Goal: Task Accomplishment & Management: Manage account settings

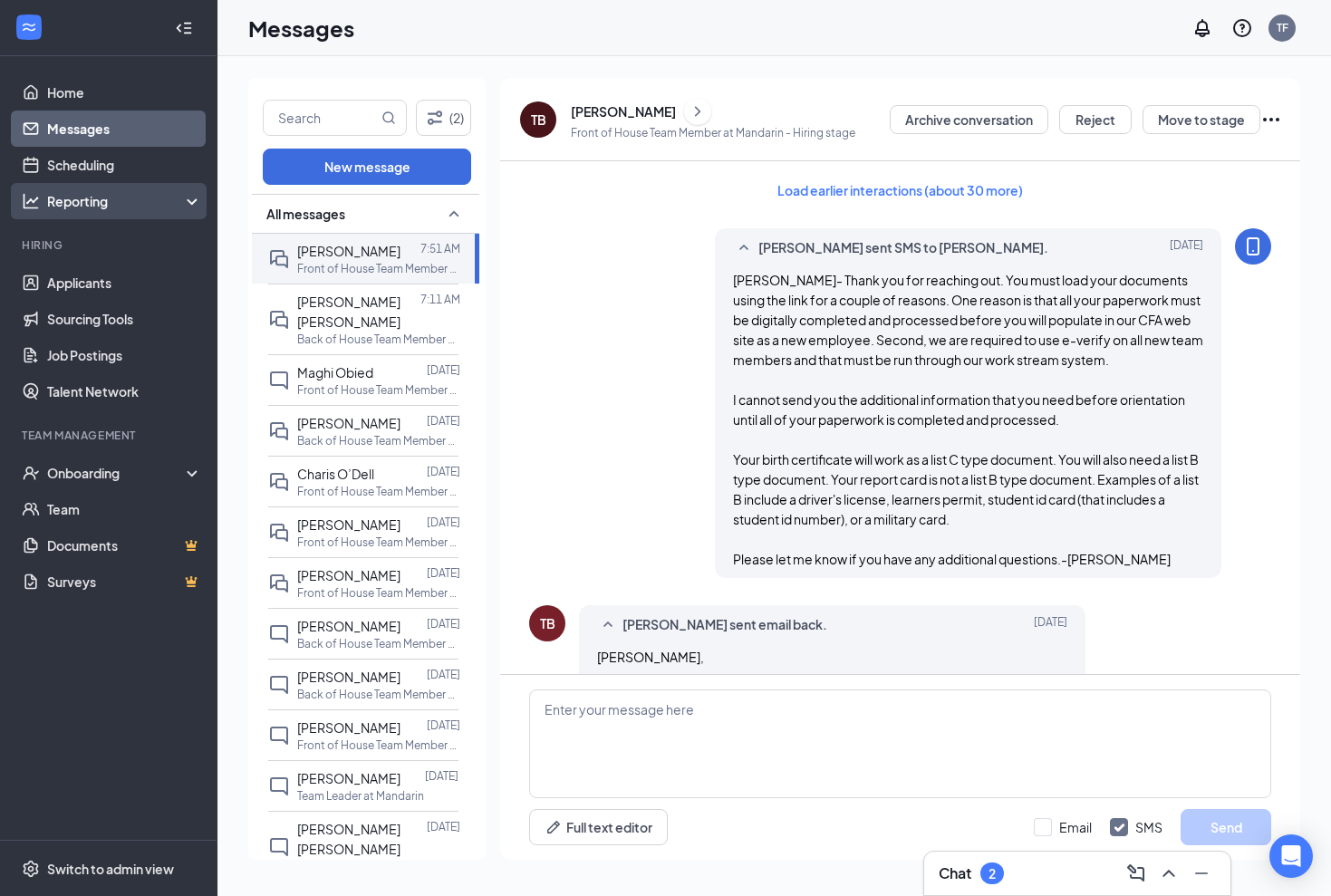
scroll to position [2079, 0]
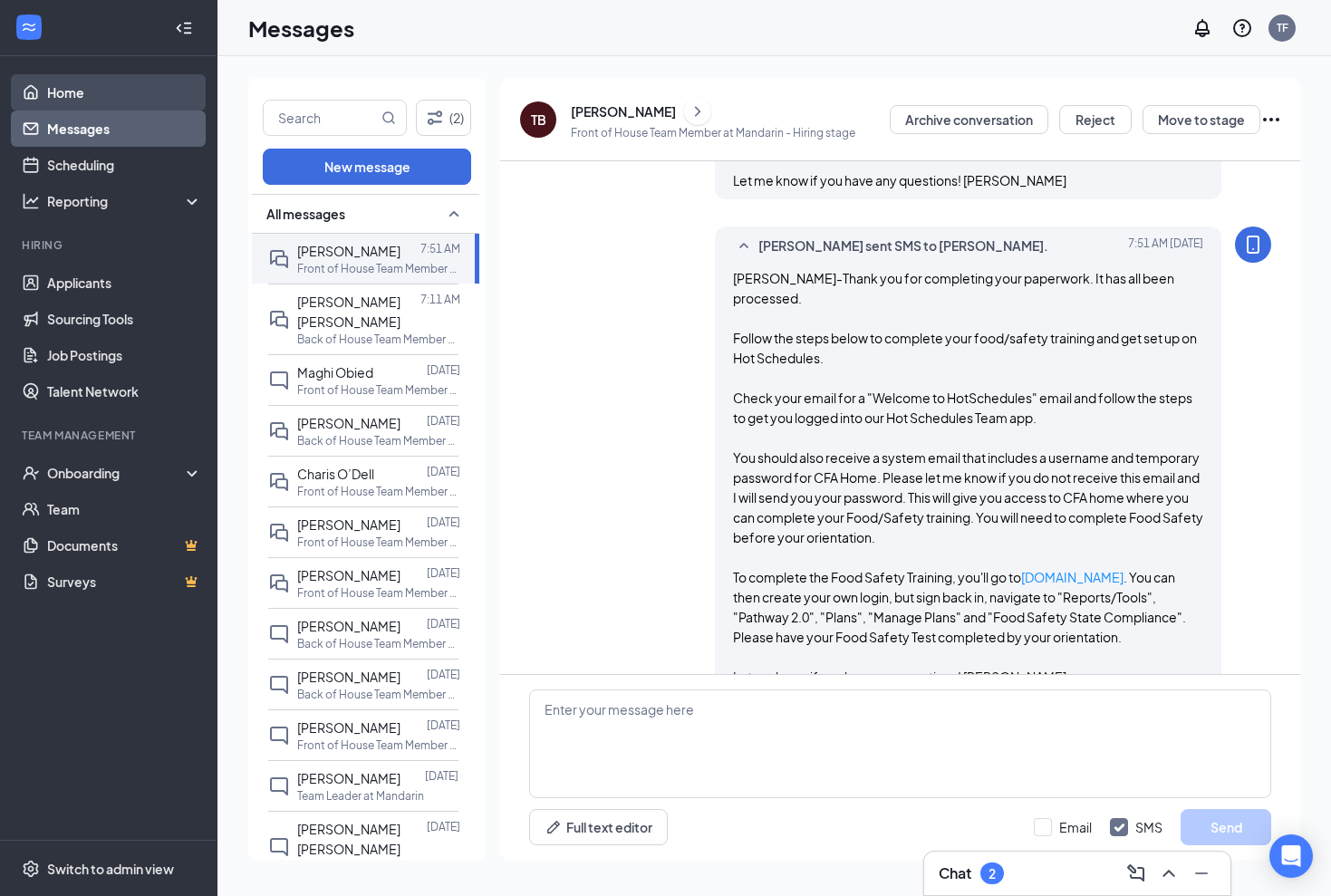
click at [66, 106] on link "Home" at bounding box center [125, 92] width 155 height 36
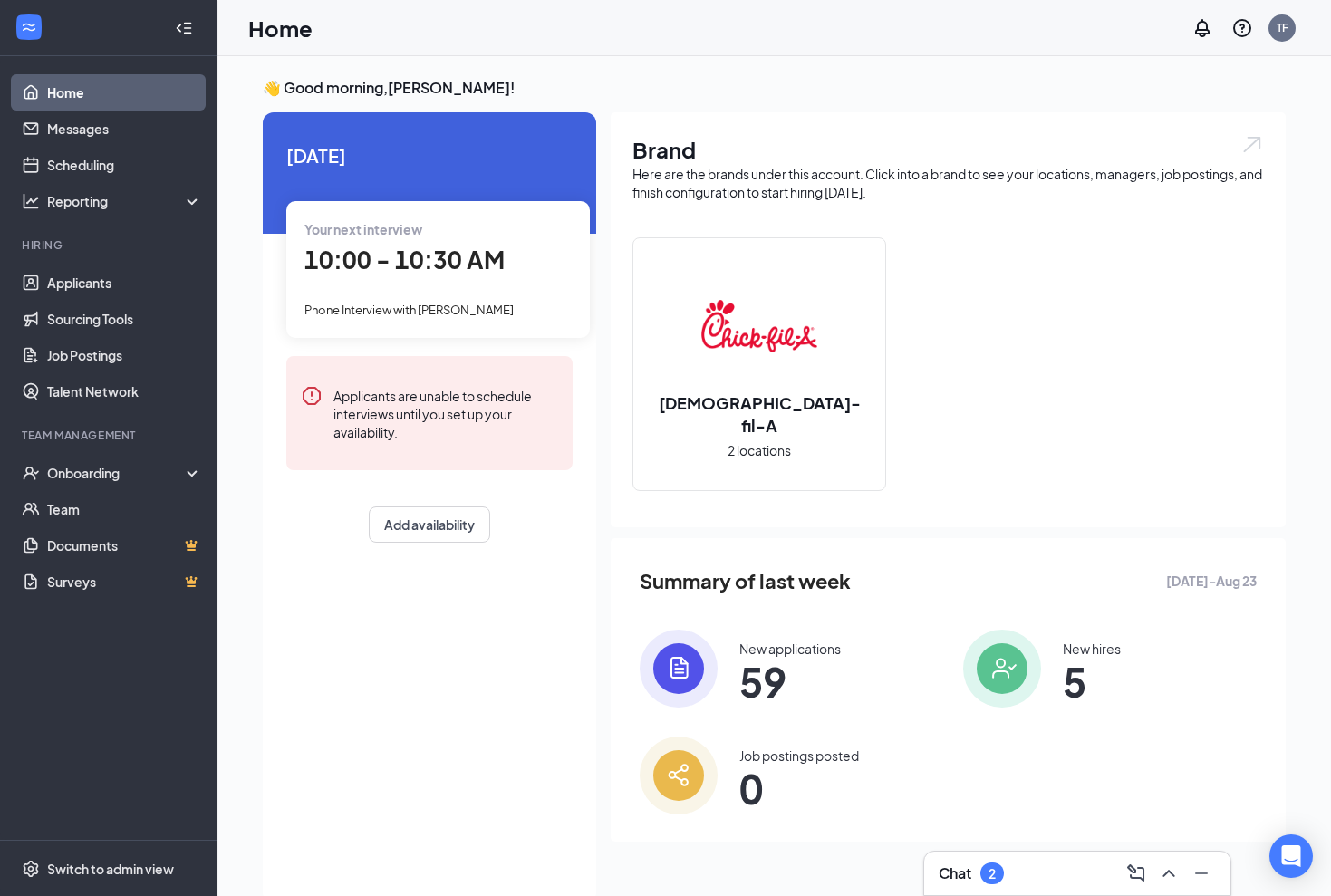
click at [388, 253] on span "10:00 - 10:30 AM" at bounding box center [404, 260] width 201 height 30
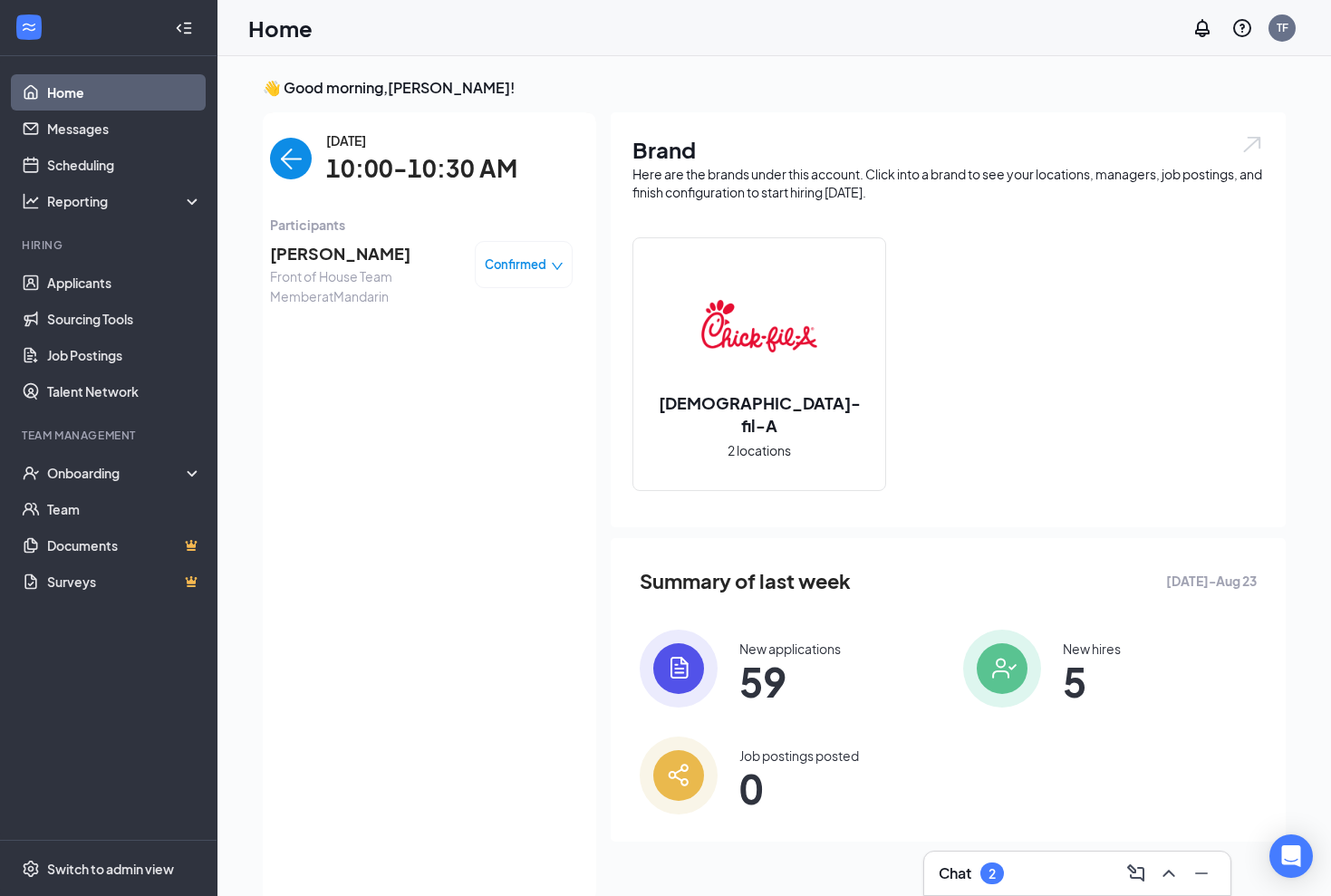
scroll to position [7, 0]
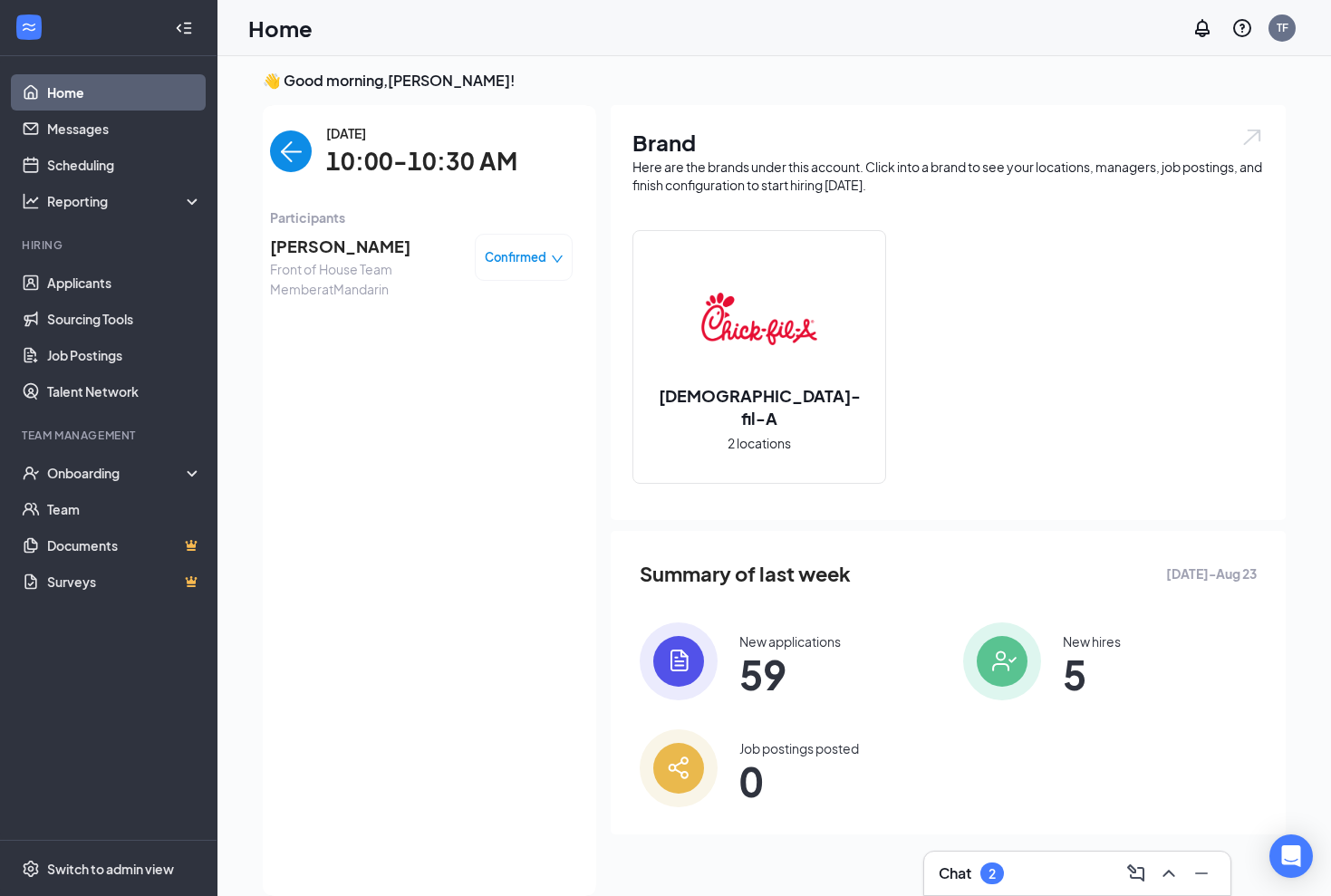
click at [318, 243] on span "[PERSON_NAME]" at bounding box center [365, 246] width 191 height 25
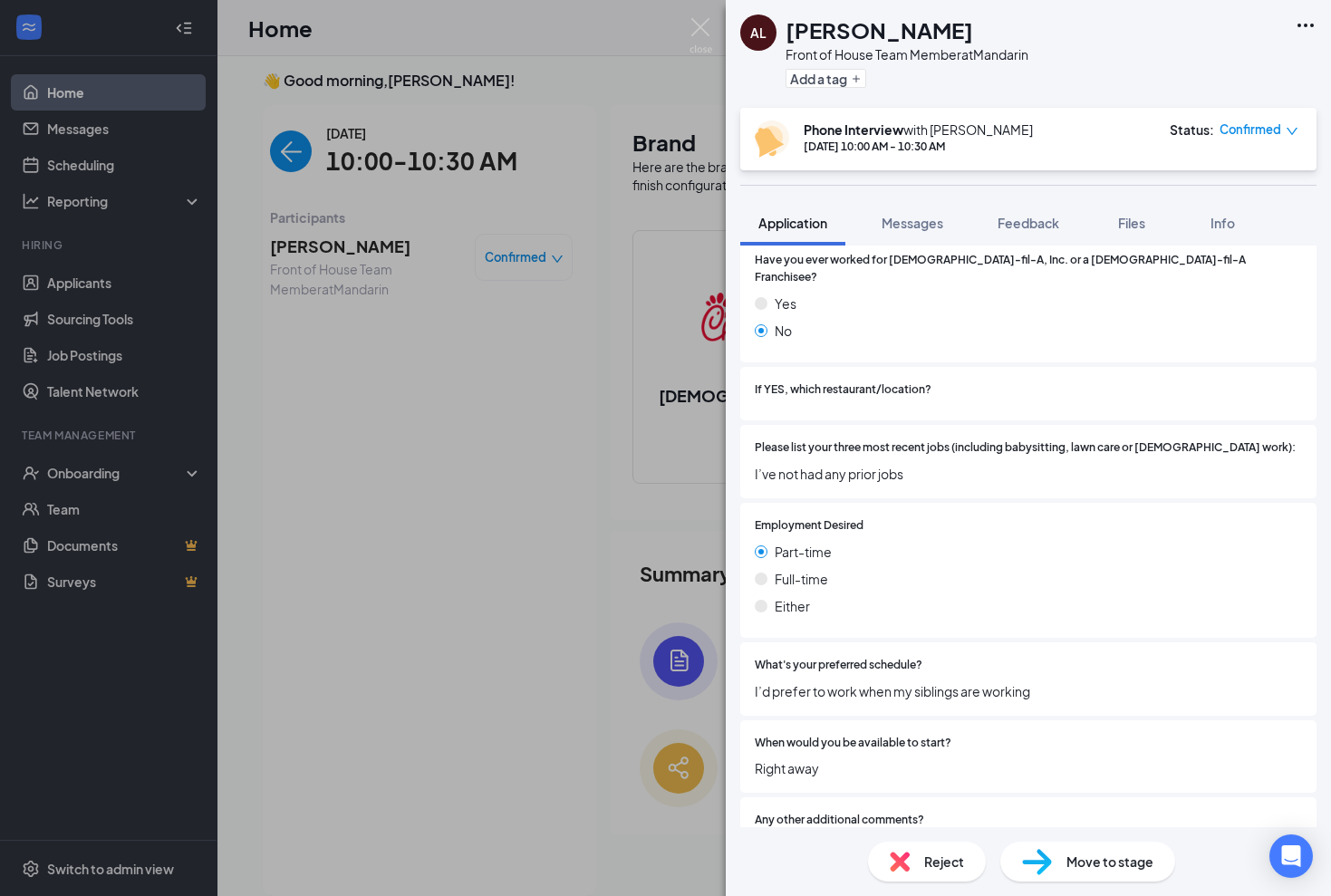
scroll to position [798, 0]
click at [706, 23] on img at bounding box center [701, 36] width 22 height 35
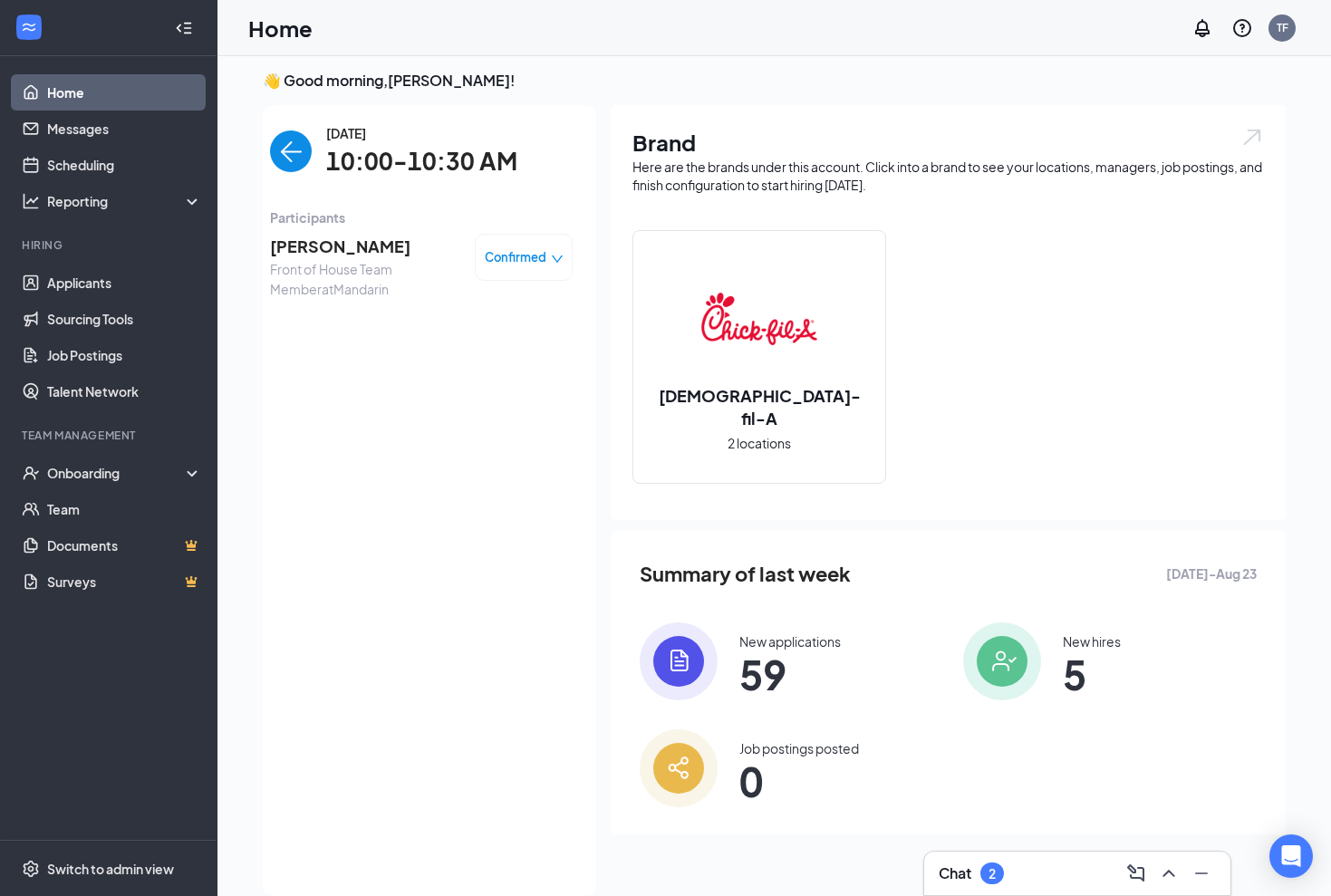
click at [329, 246] on span "[PERSON_NAME]" at bounding box center [365, 246] width 191 height 25
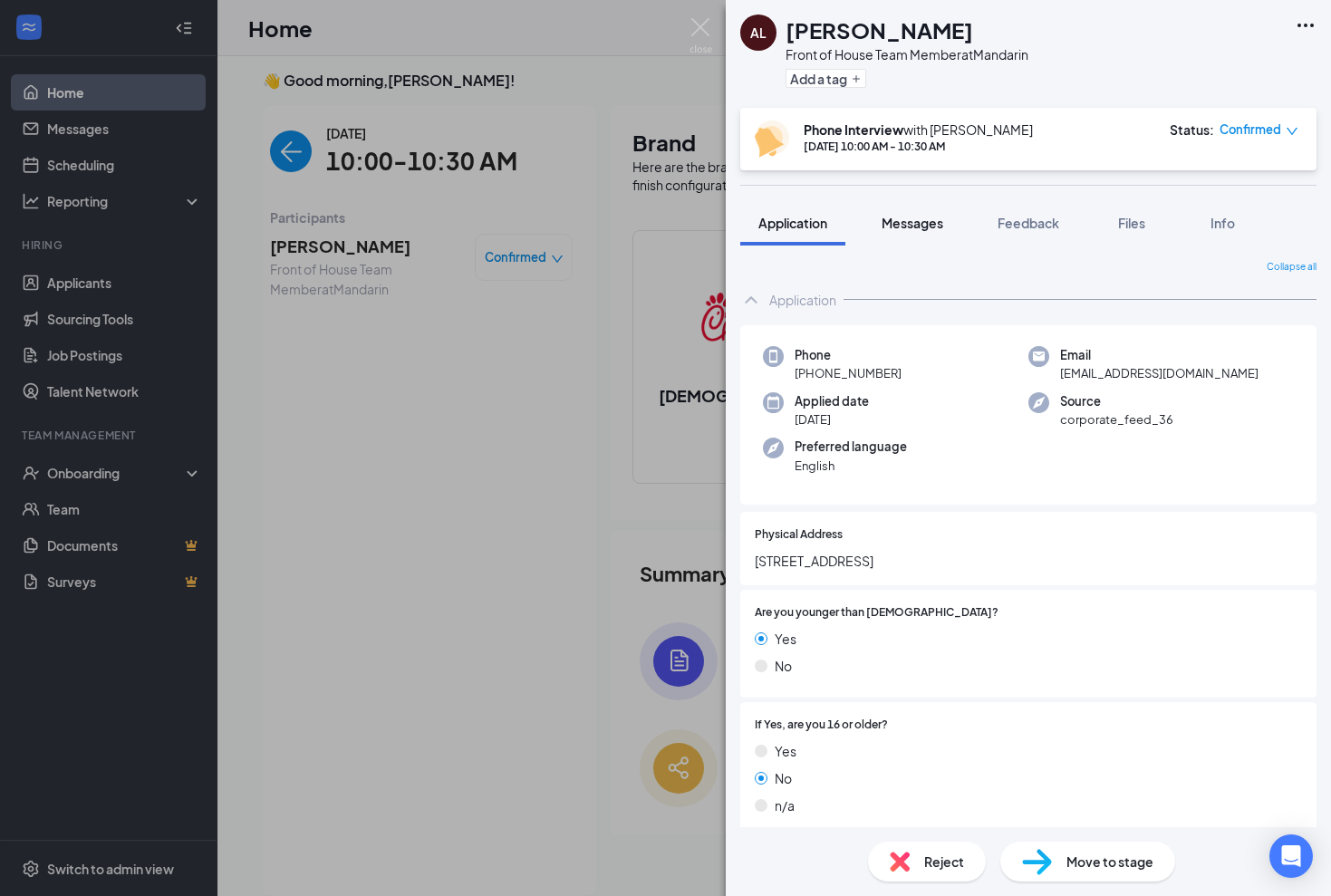
click at [913, 227] on span "Messages" at bounding box center [912, 223] width 62 height 17
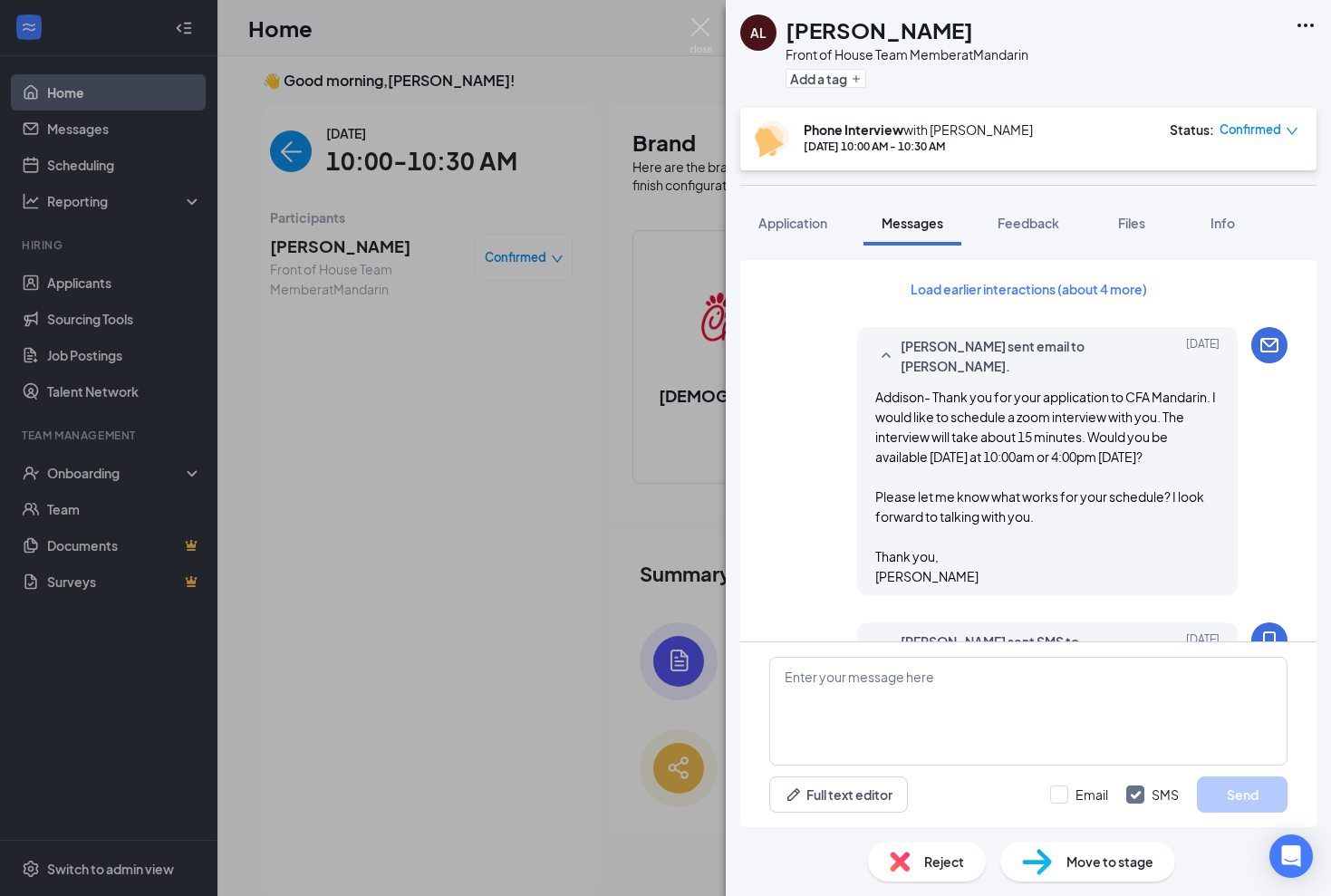
scroll to position [1237, 0]
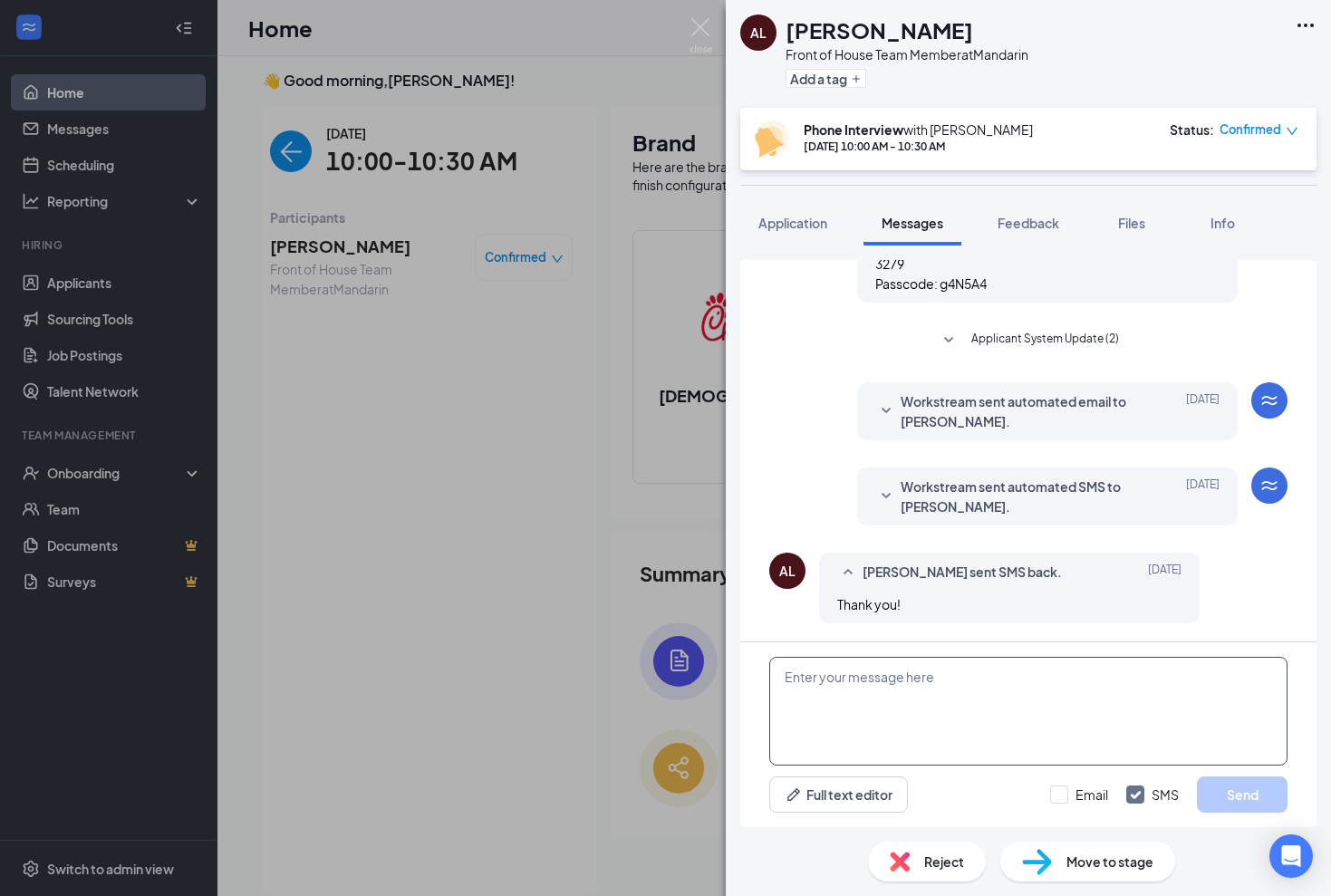
click at [838, 673] on textarea at bounding box center [1029, 711] width 519 height 109
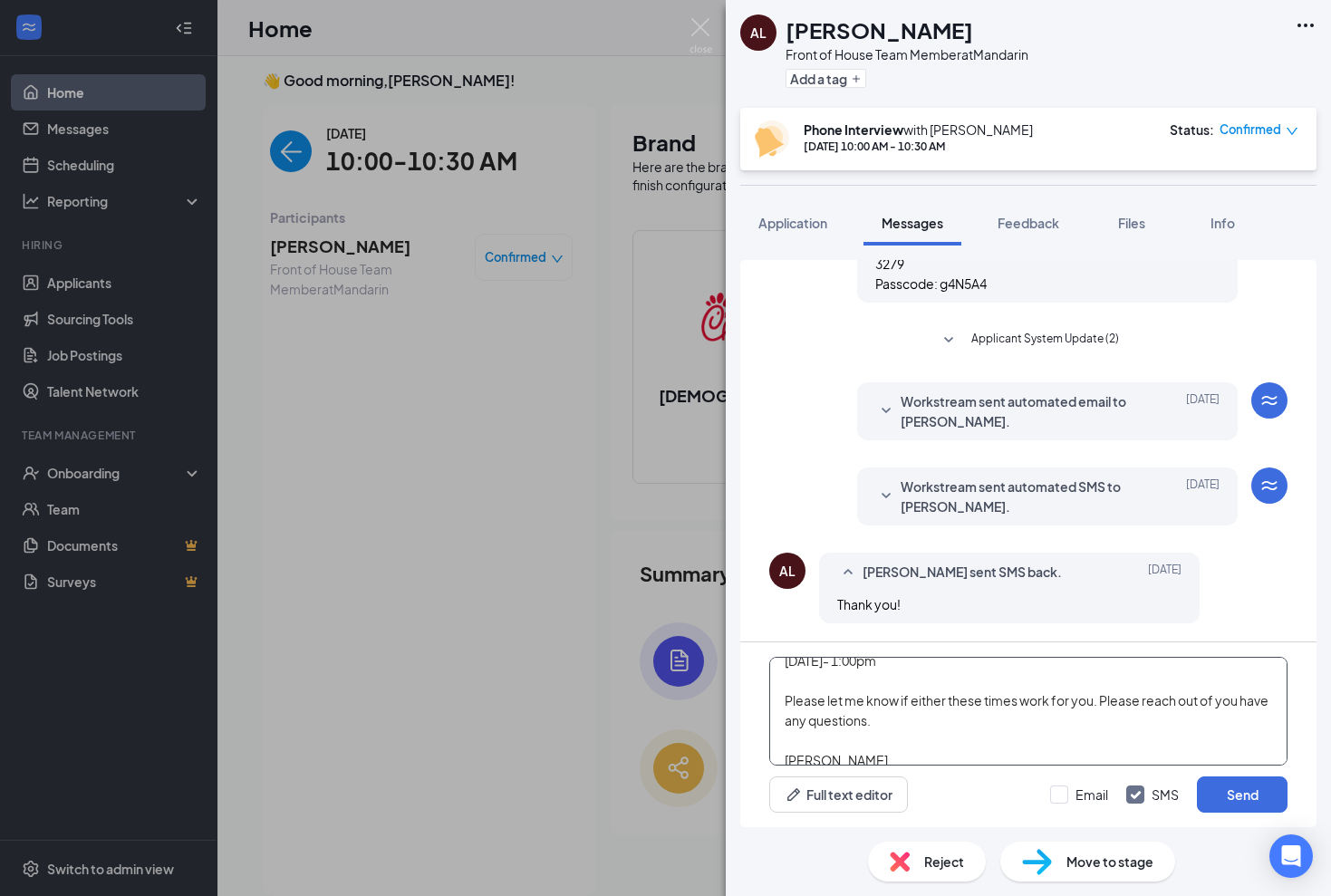
scroll to position [100, 0]
click at [1210, 698] on textarea "[PERSON_NAME]- I really enjoyed meeting you. Here are the times that [PERSON_NA…" at bounding box center [1029, 711] width 519 height 109
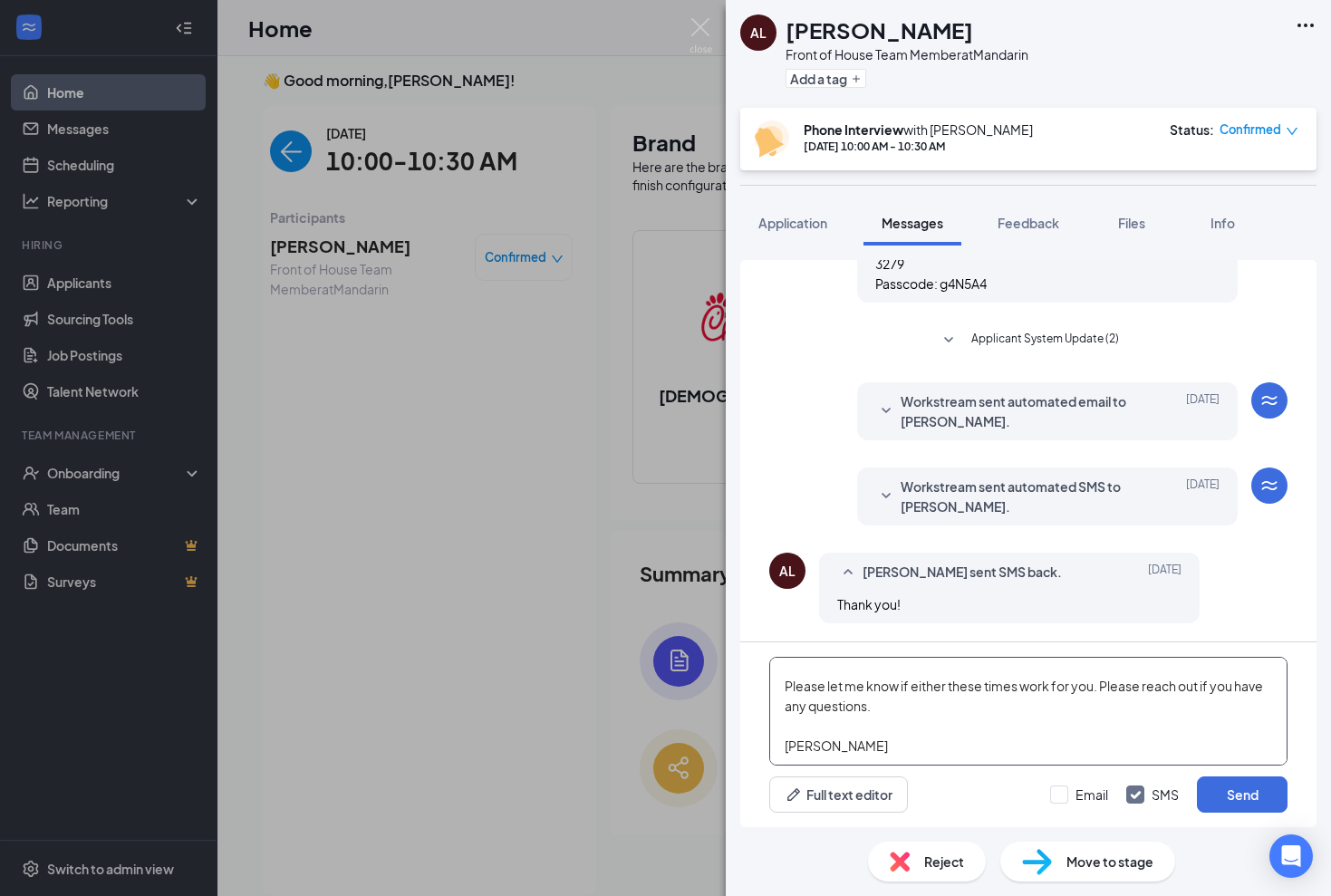
scroll to position [111, 0]
type textarea "[PERSON_NAME]- I really enjoyed meeting you. Here are the times that [PERSON_NA…"
click at [1057, 792] on input "Email" at bounding box center [1079, 795] width 58 height 18
checkbox input "true"
click at [1242, 795] on button "Send" at bounding box center [1242, 794] width 91 height 36
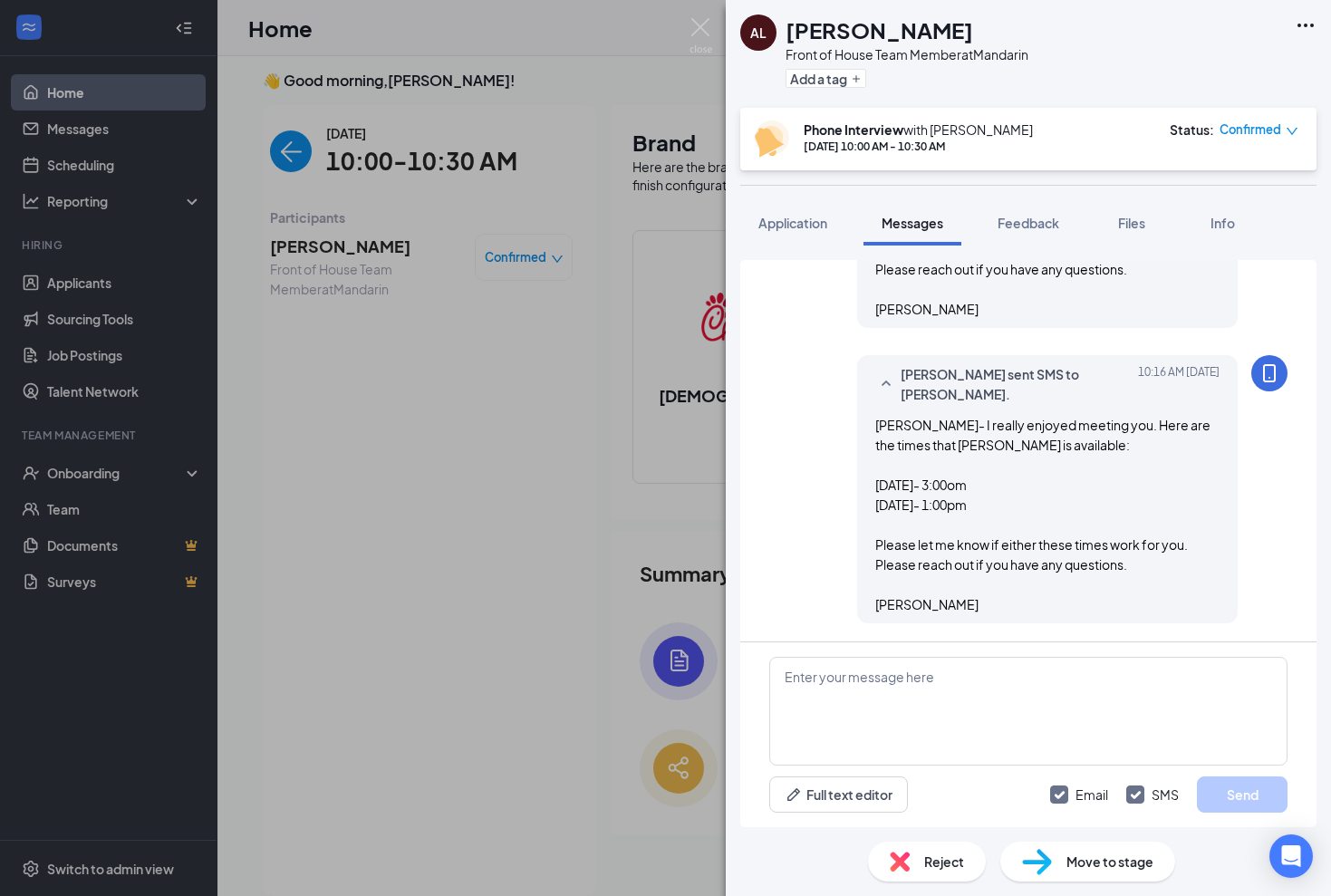
scroll to position [1827, 0]
click at [706, 26] on img at bounding box center [701, 36] width 22 height 35
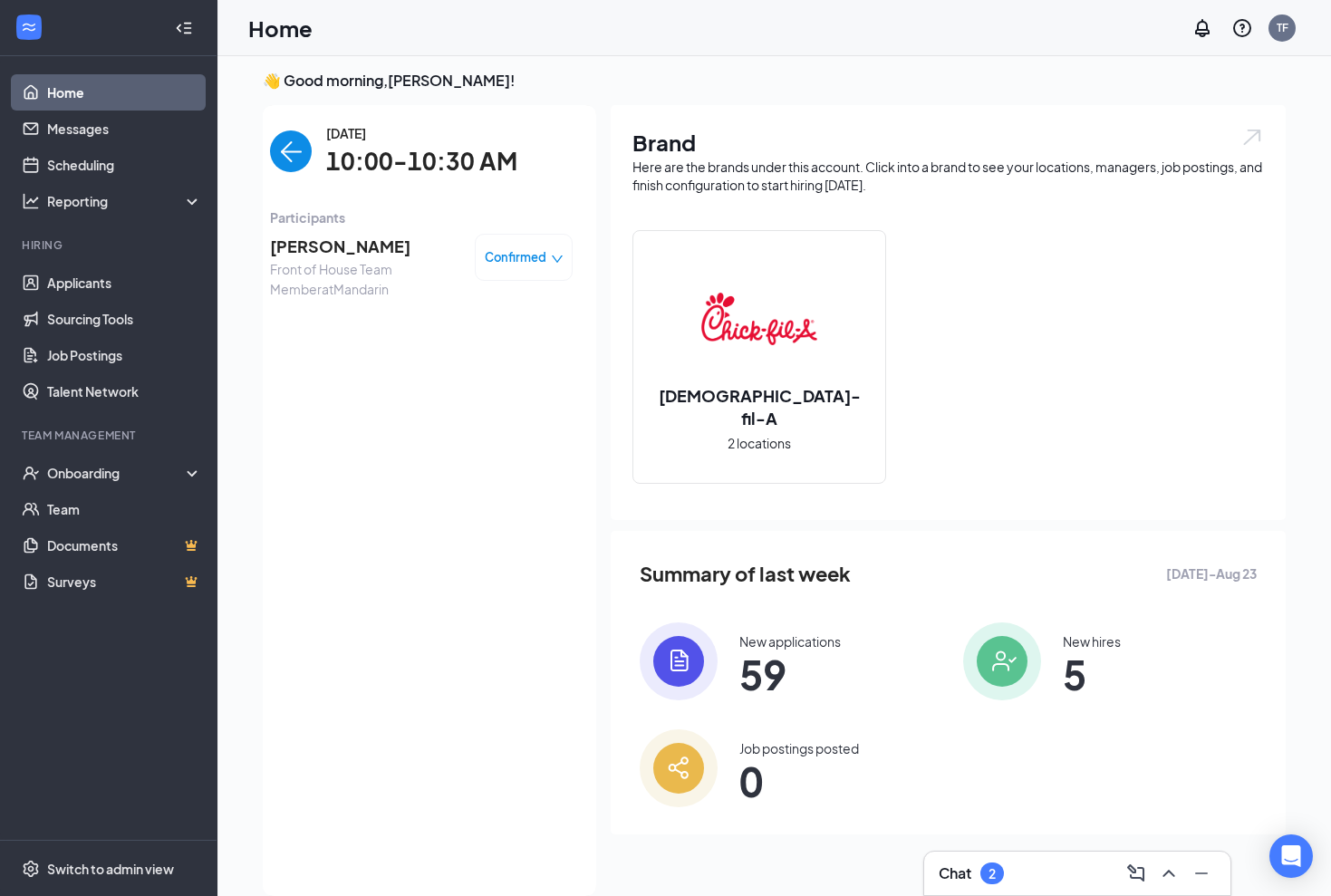
click at [312, 234] on span "[PERSON_NAME]" at bounding box center [365, 246] width 191 height 25
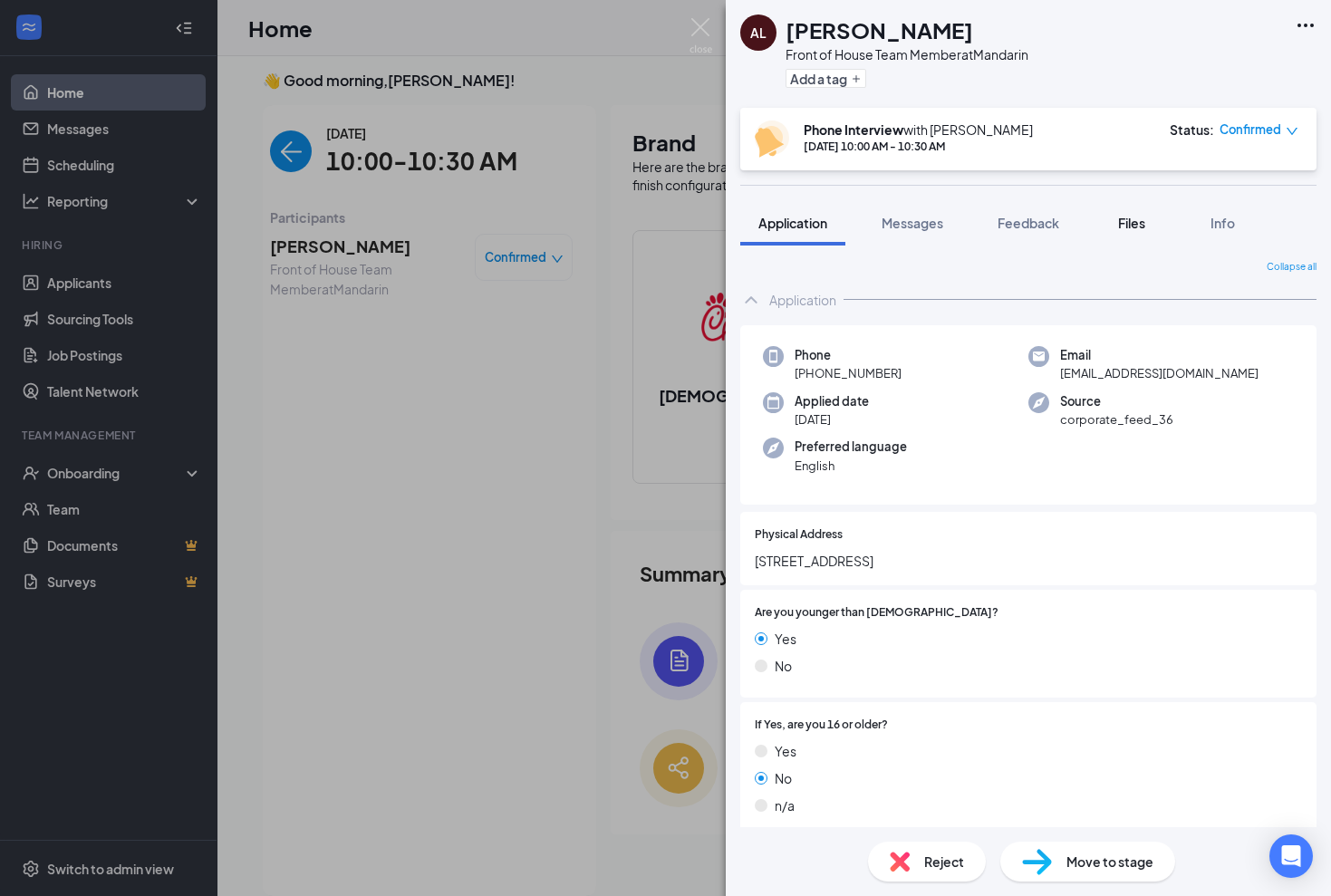
click at [1125, 225] on span "Files" at bounding box center [1131, 223] width 27 height 17
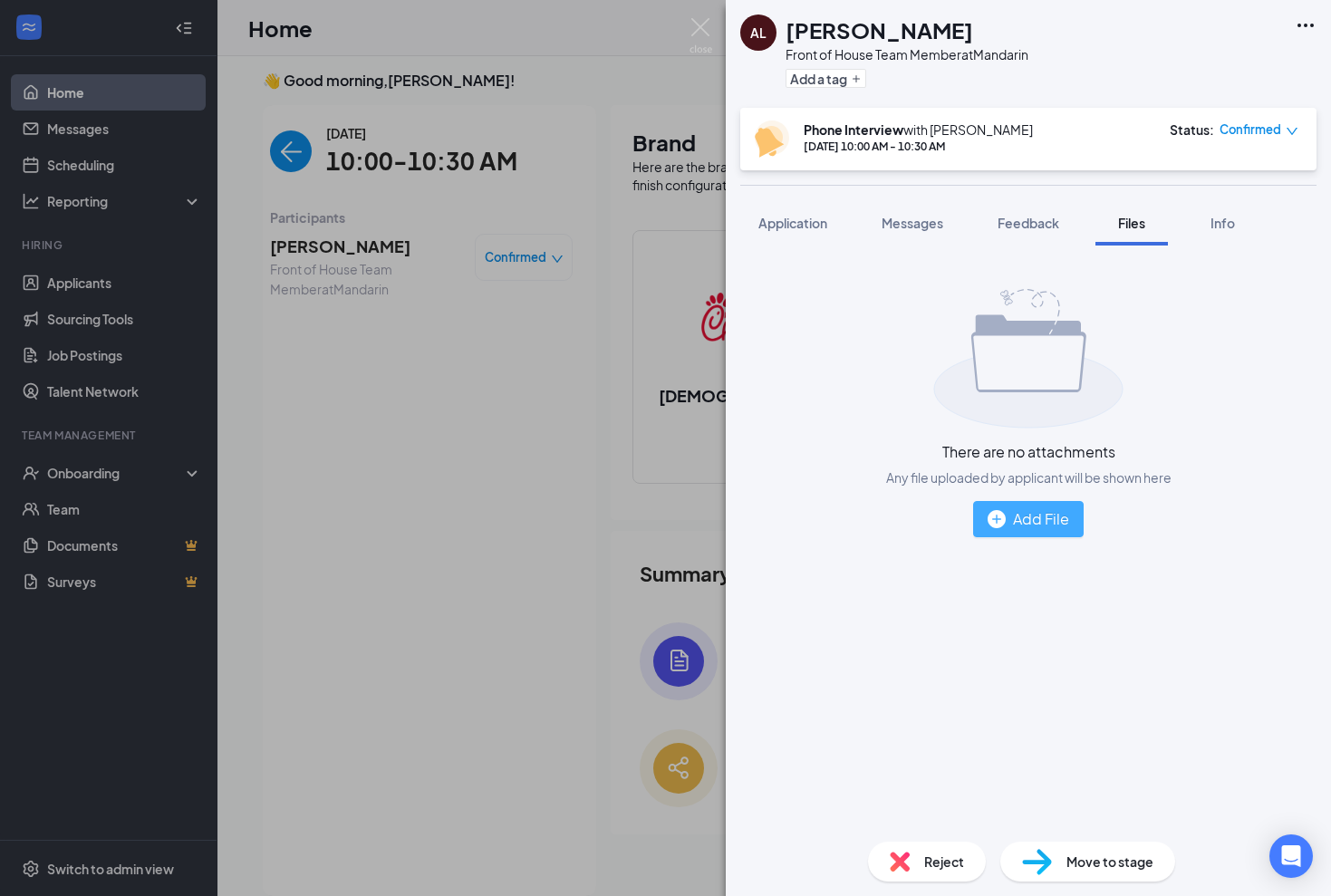
click at [1043, 513] on div "Add File" at bounding box center [1029, 519] width 81 height 22
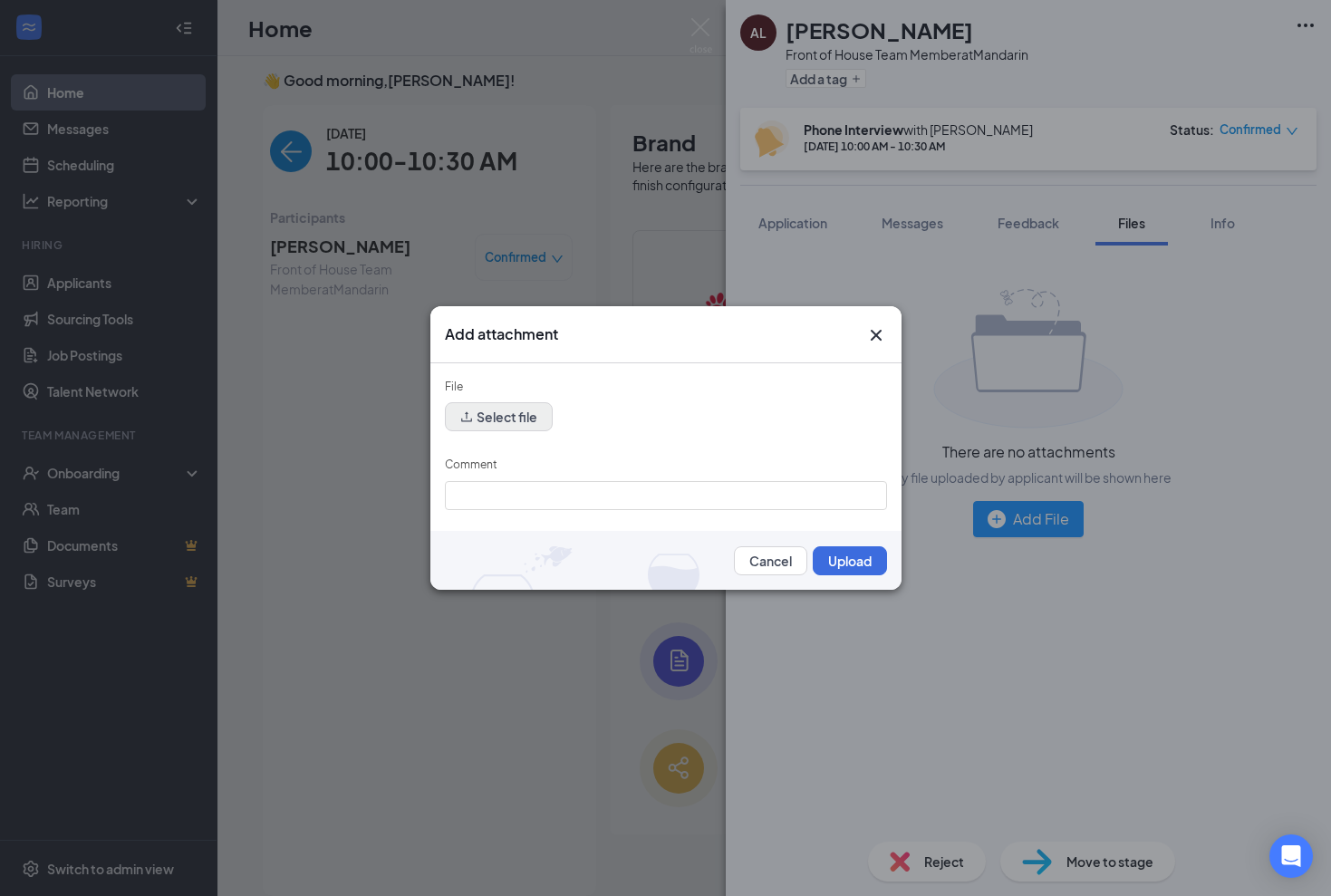
click at [492, 410] on button "Select file" at bounding box center [499, 416] width 108 height 29
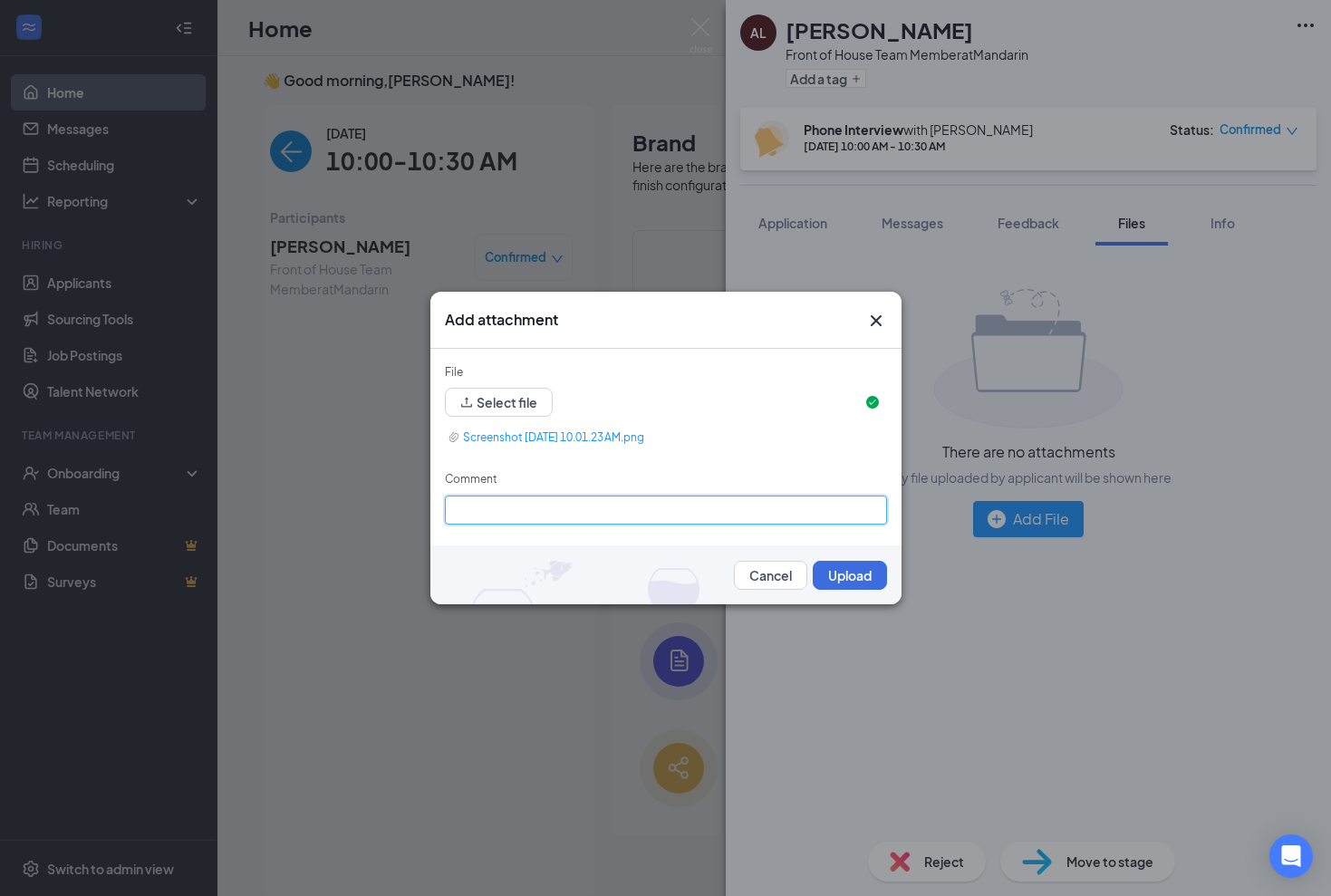
click at [522, 513] on input "Comment" at bounding box center [666, 509] width 442 height 29
type input "Age [DEMOGRAPHIC_DATA], [PERSON_NAME] sibling"
click at [834, 570] on button "Upload" at bounding box center [850, 575] width 74 height 29
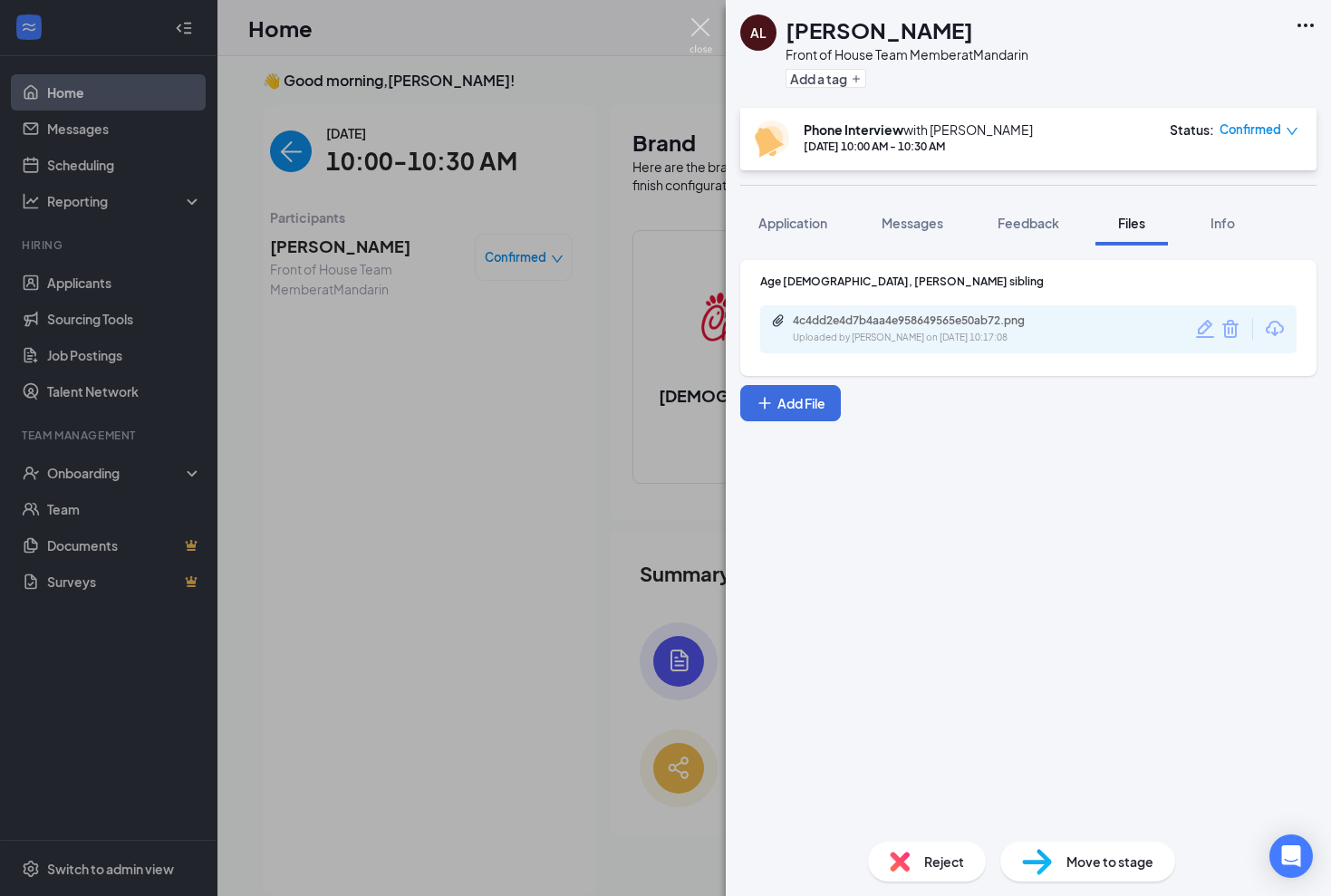
click at [711, 21] on img at bounding box center [701, 36] width 22 height 35
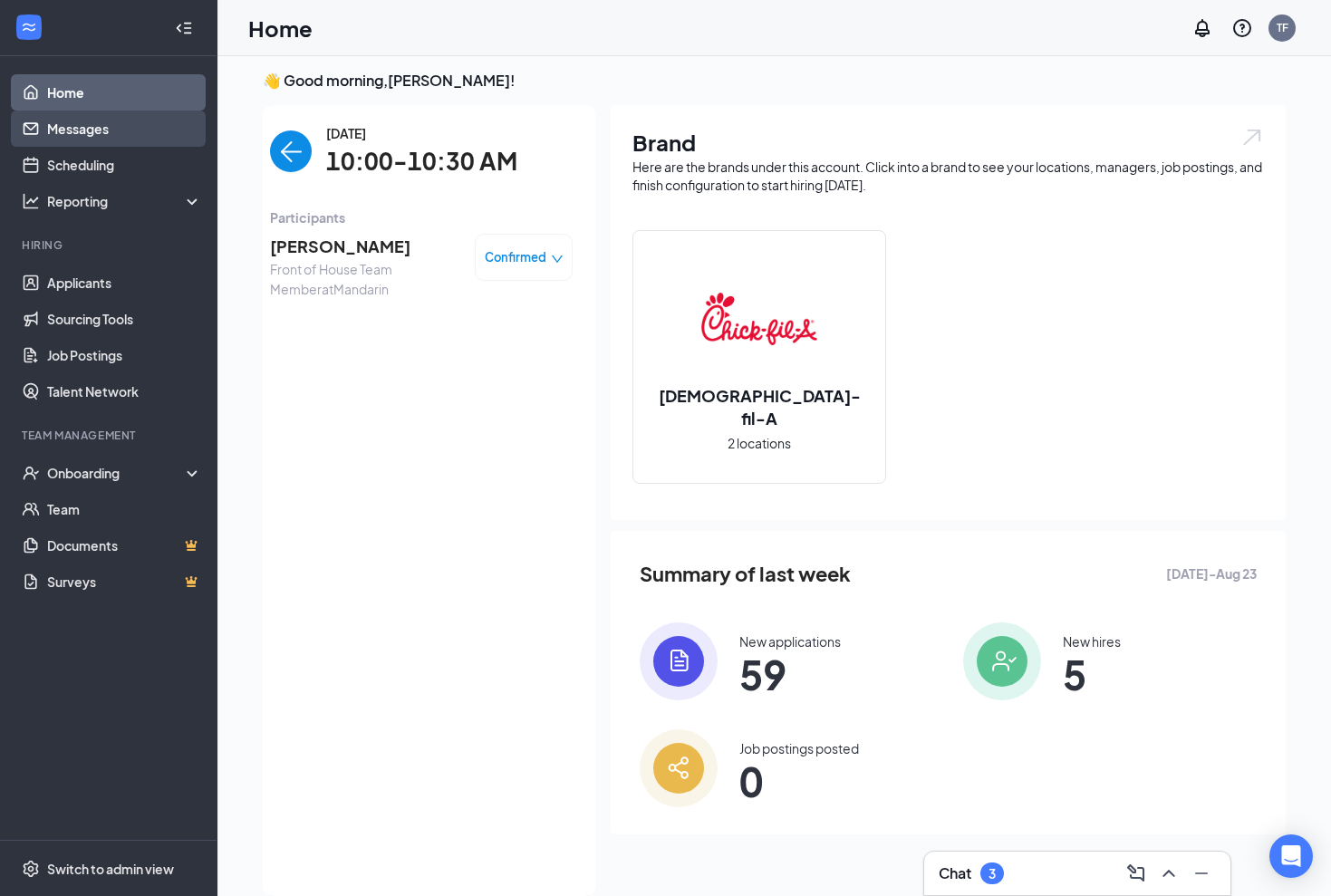
click at [97, 131] on link "Messages" at bounding box center [125, 129] width 155 height 36
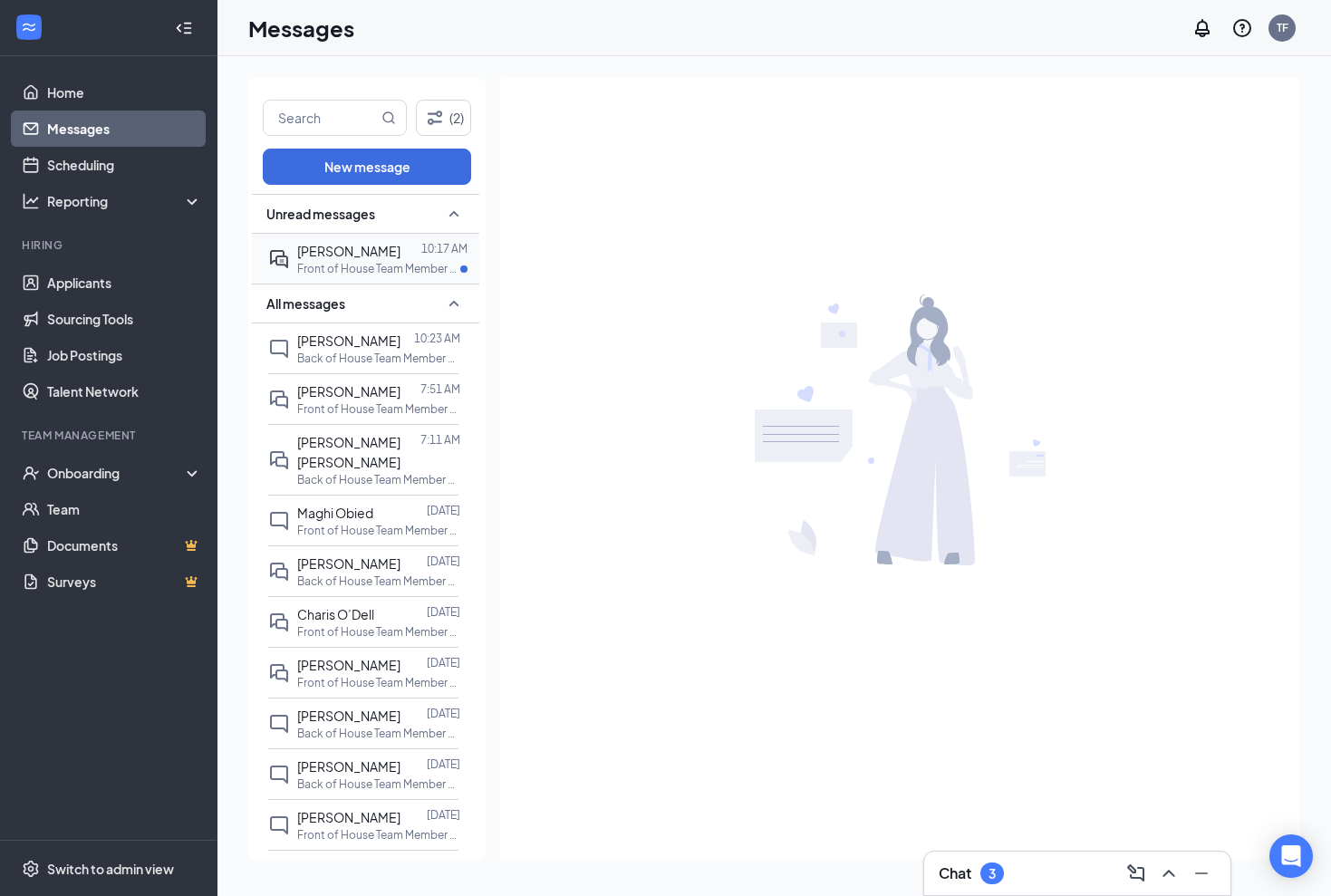
click at [413, 256] on div at bounding box center [411, 252] width 21 height 20
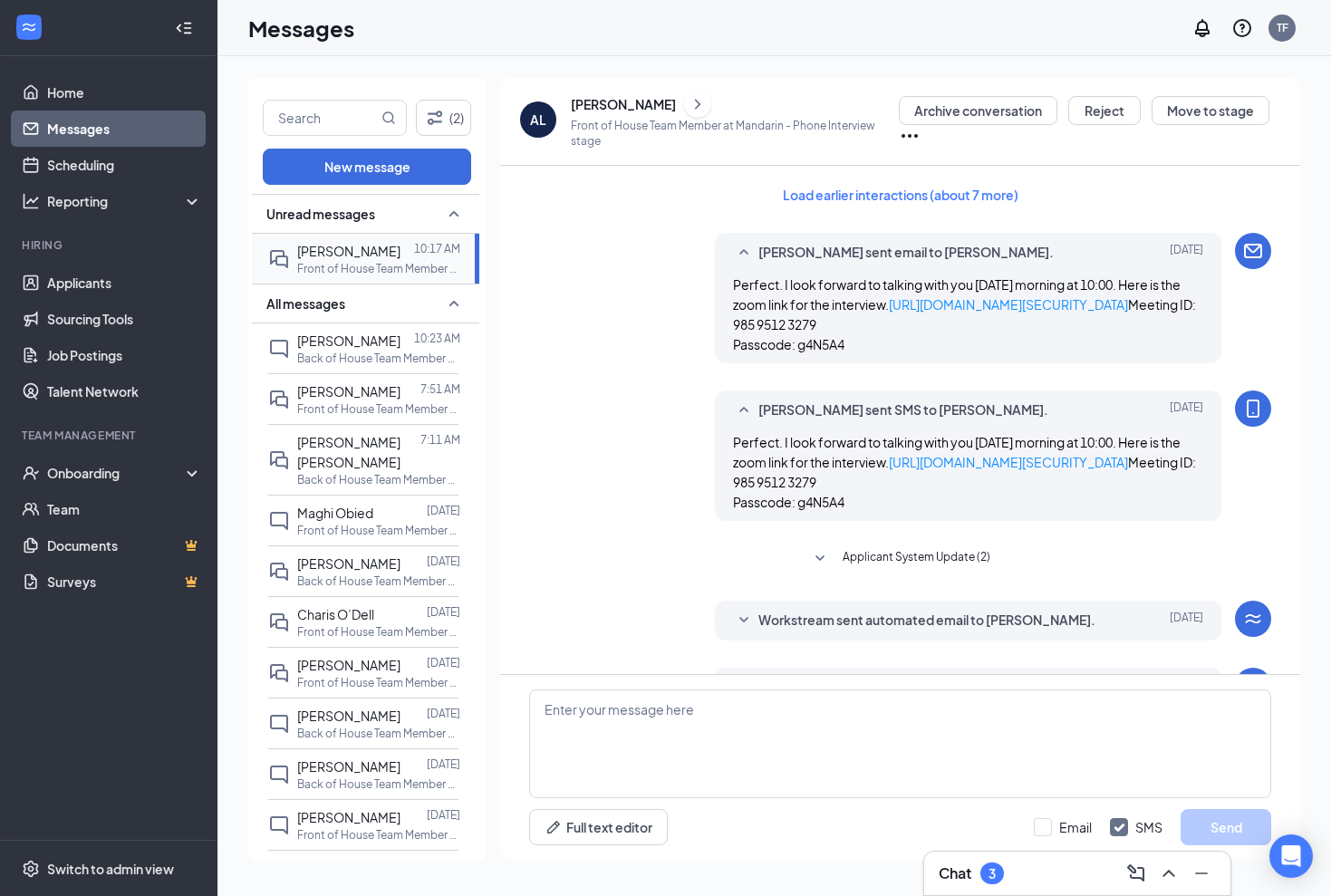
scroll to position [1001, 0]
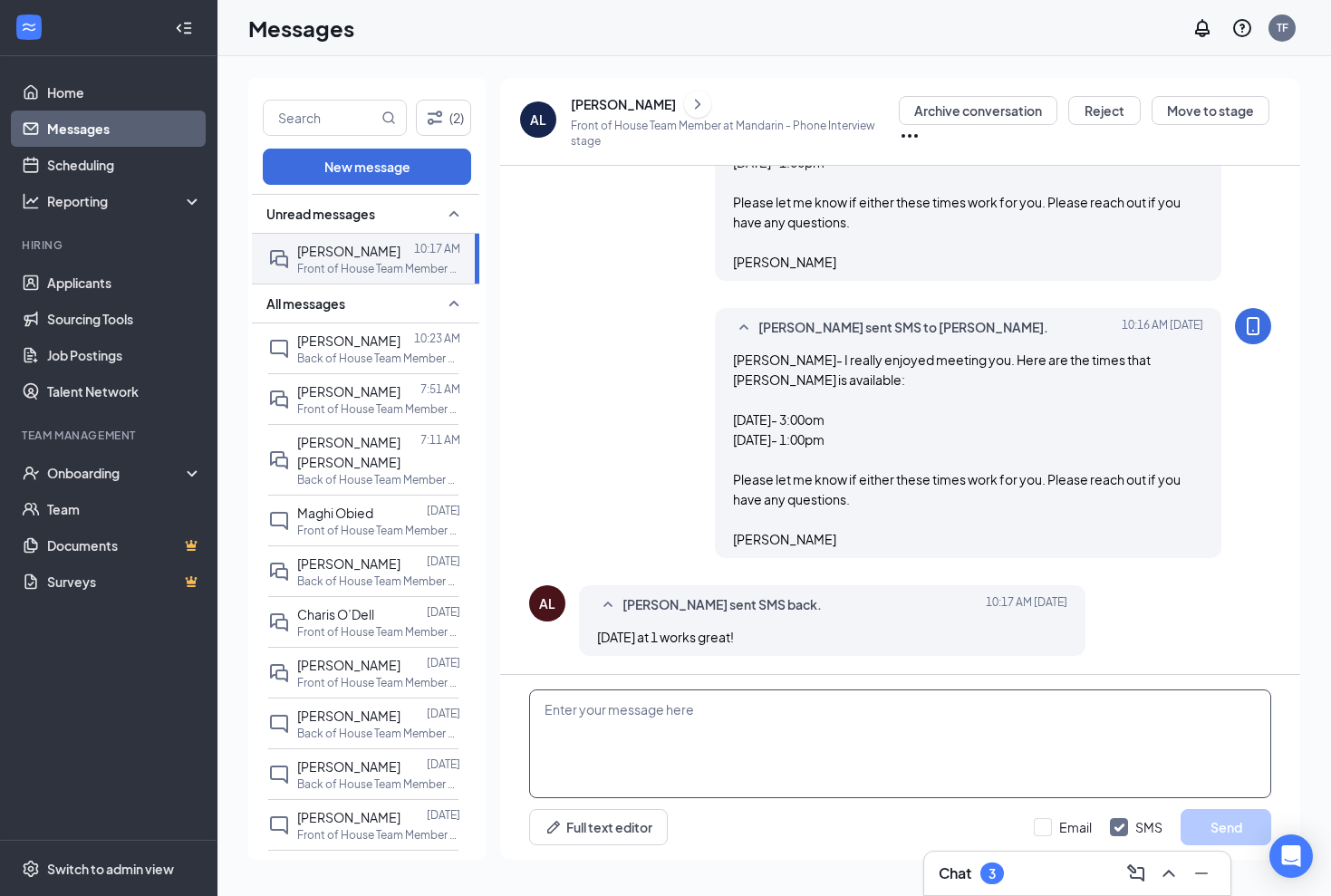
click at [596, 703] on textarea at bounding box center [900, 744] width 743 height 109
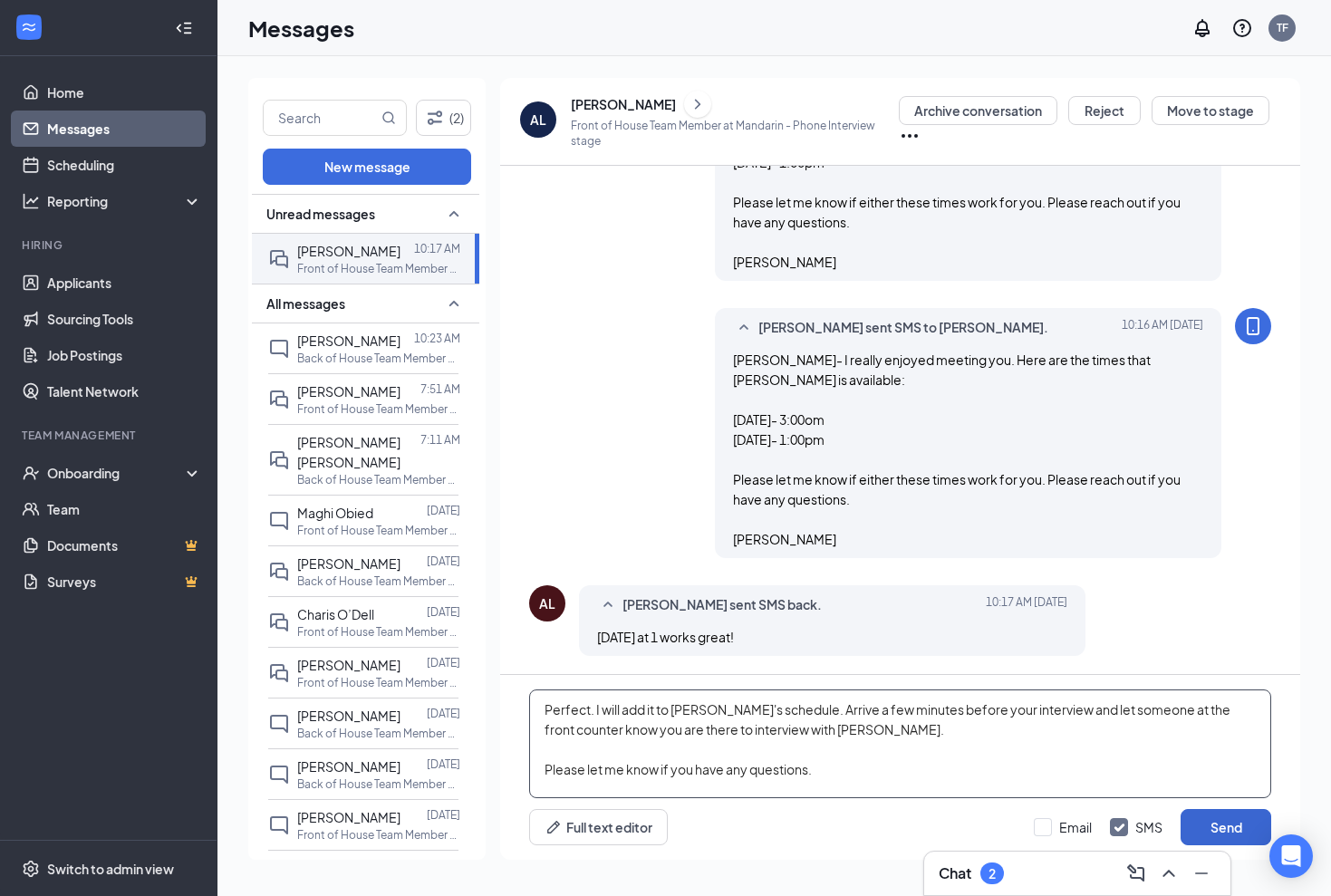
type textarea "Perfect. I will add it to [PERSON_NAME]'s schedule. Arrive a few minutes before…"
click at [1214, 828] on button "Send" at bounding box center [1226, 827] width 91 height 36
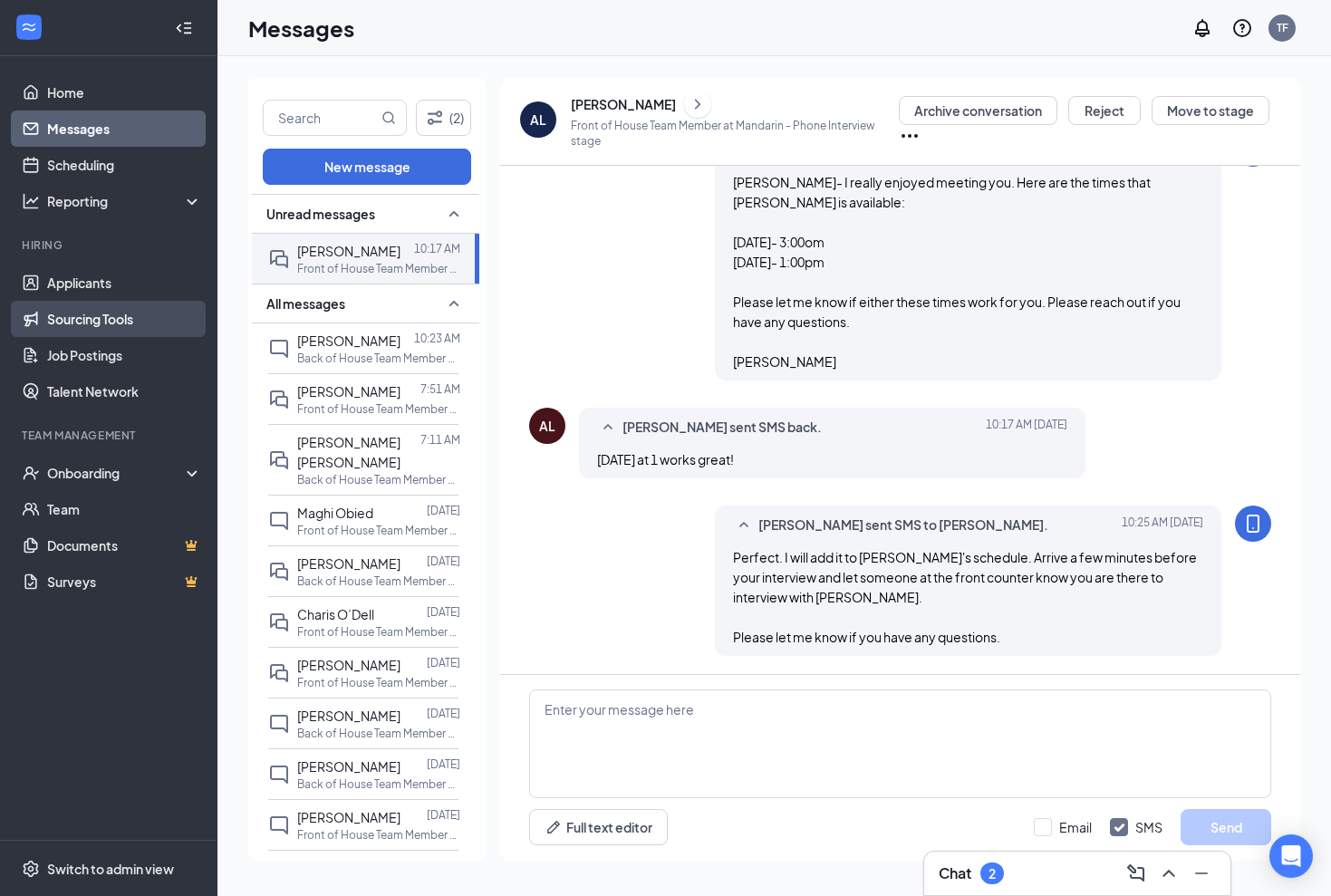
scroll to position [1179, 0]
click at [105, 283] on link "Applicants" at bounding box center [125, 282] width 155 height 36
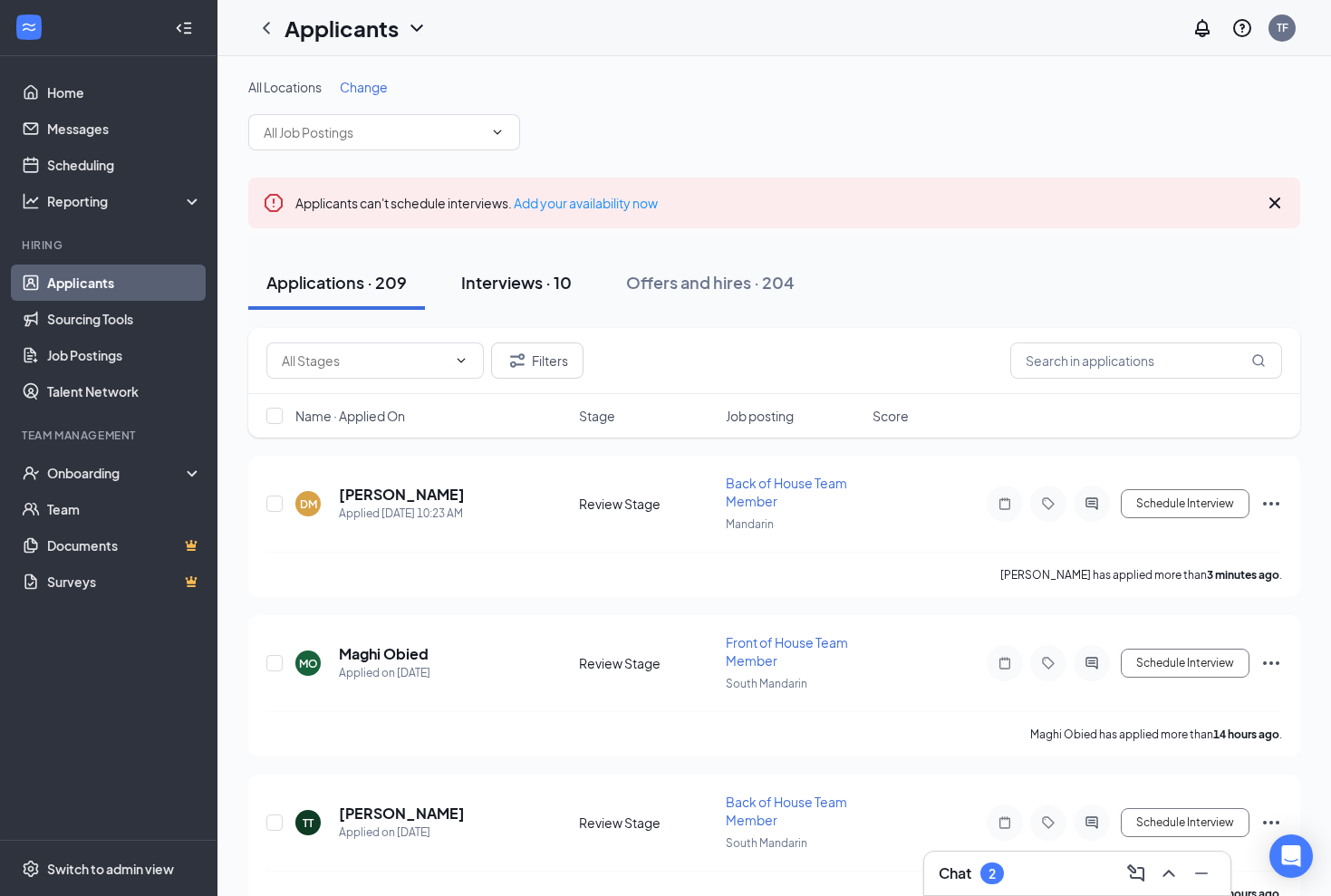
click at [531, 285] on div "Interviews · 10" at bounding box center [517, 282] width 111 height 22
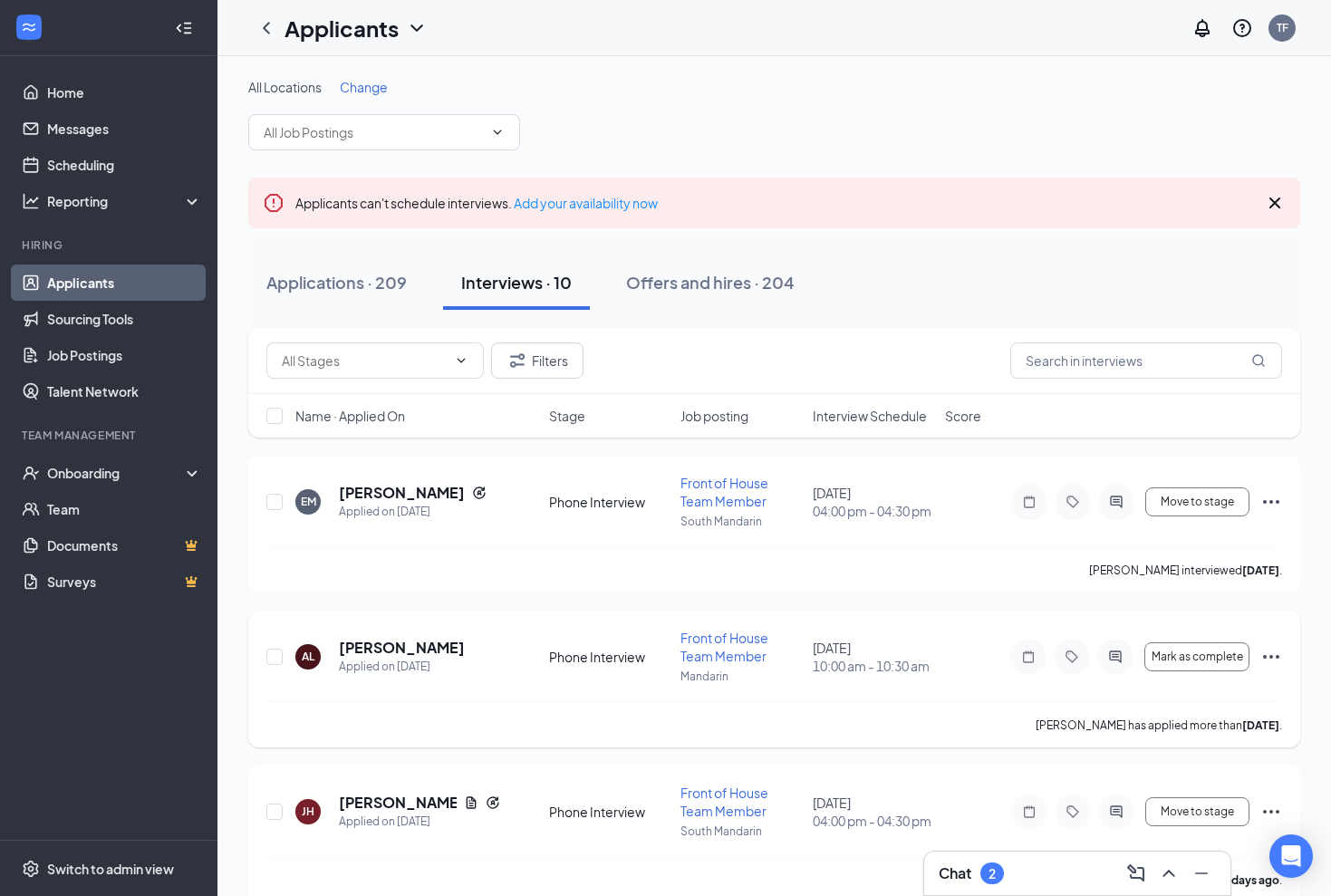
click at [1275, 657] on icon "Ellipses" at bounding box center [1272, 657] width 22 height 22
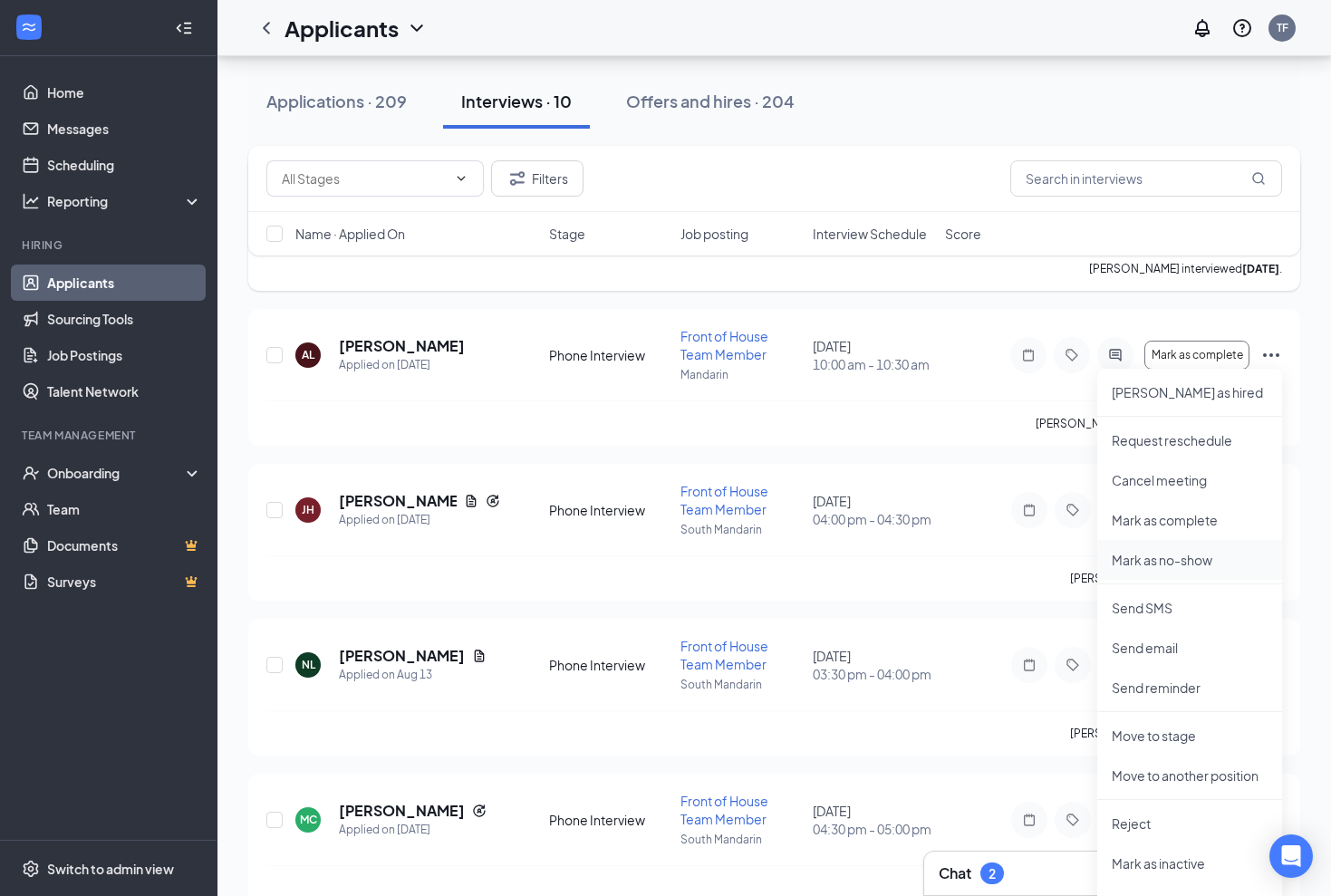
scroll to position [303, 0]
click at [1178, 731] on p "Move to stage" at bounding box center [1189, 734] width 156 height 18
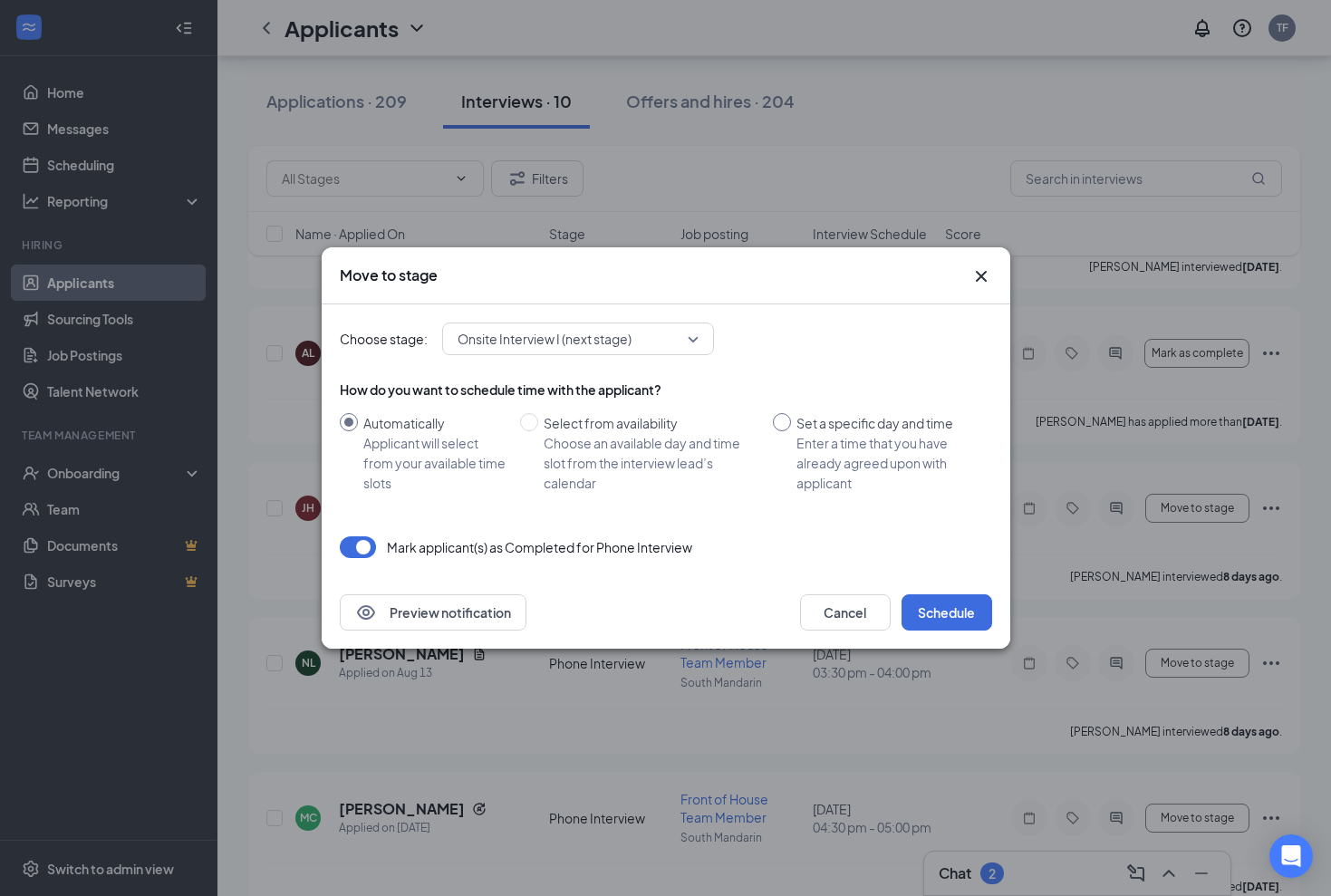
click at [777, 421] on input "Set a specific day and time Enter a time that you have already agreed upon with…" at bounding box center [783, 423] width 18 height 18
radio input "true"
radio input "false"
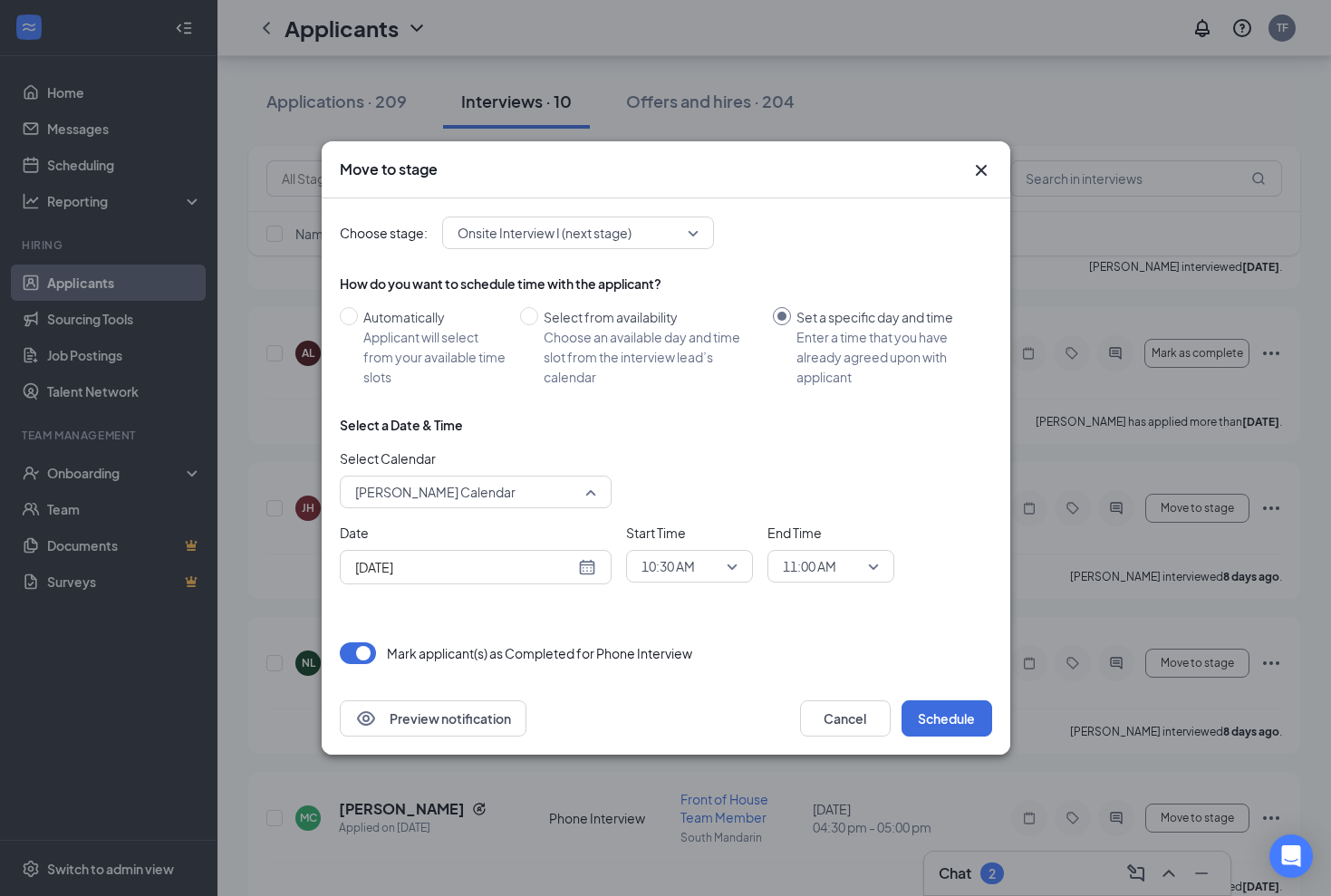
click at [593, 495] on span "[PERSON_NAME] Calendar" at bounding box center [475, 491] width 241 height 27
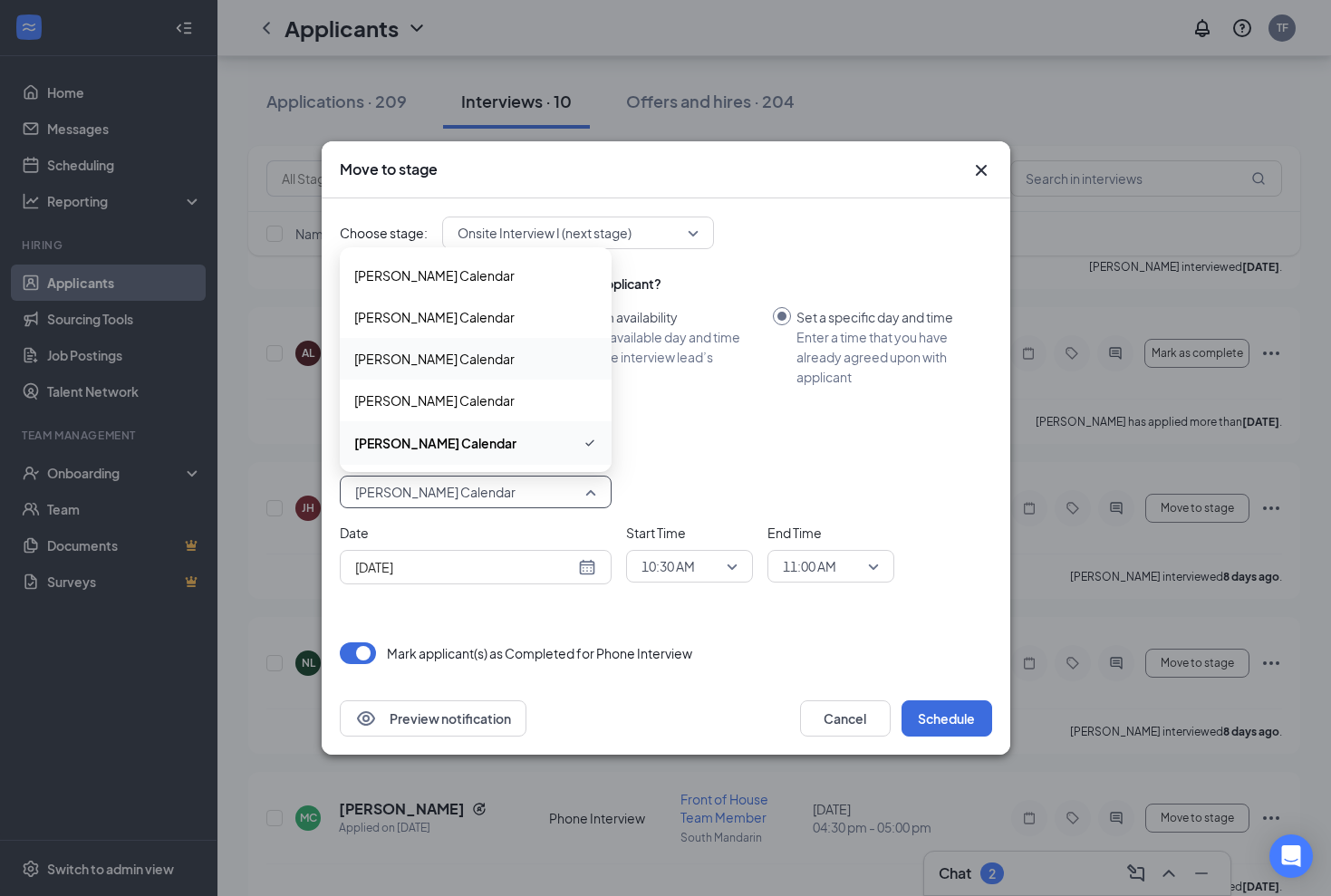
click at [482, 358] on span "[PERSON_NAME] Calendar" at bounding box center [475, 359] width 243 height 20
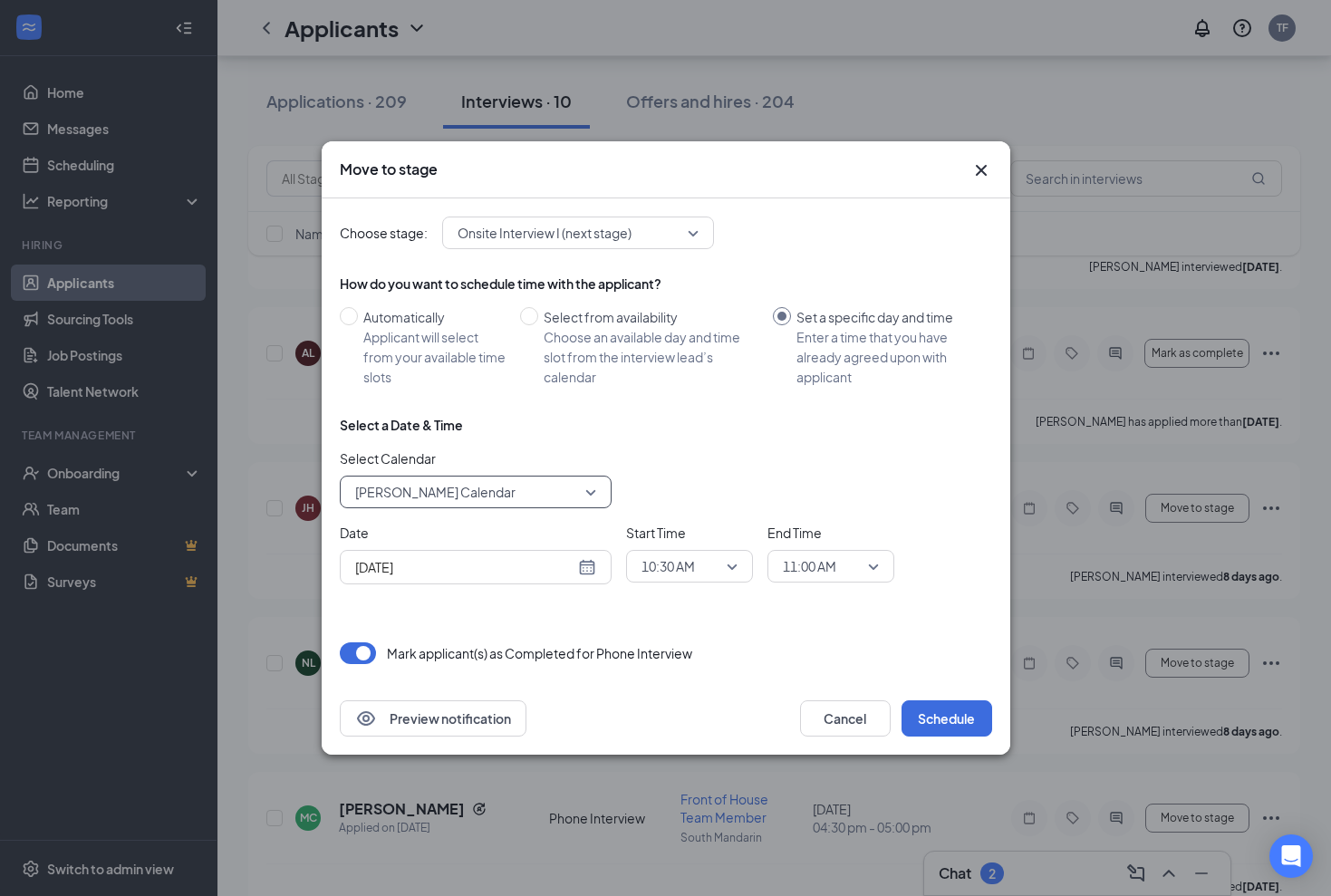
click at [586, 569] on div "[DATE]" at bounding box center [475, 568] width 241 height 20
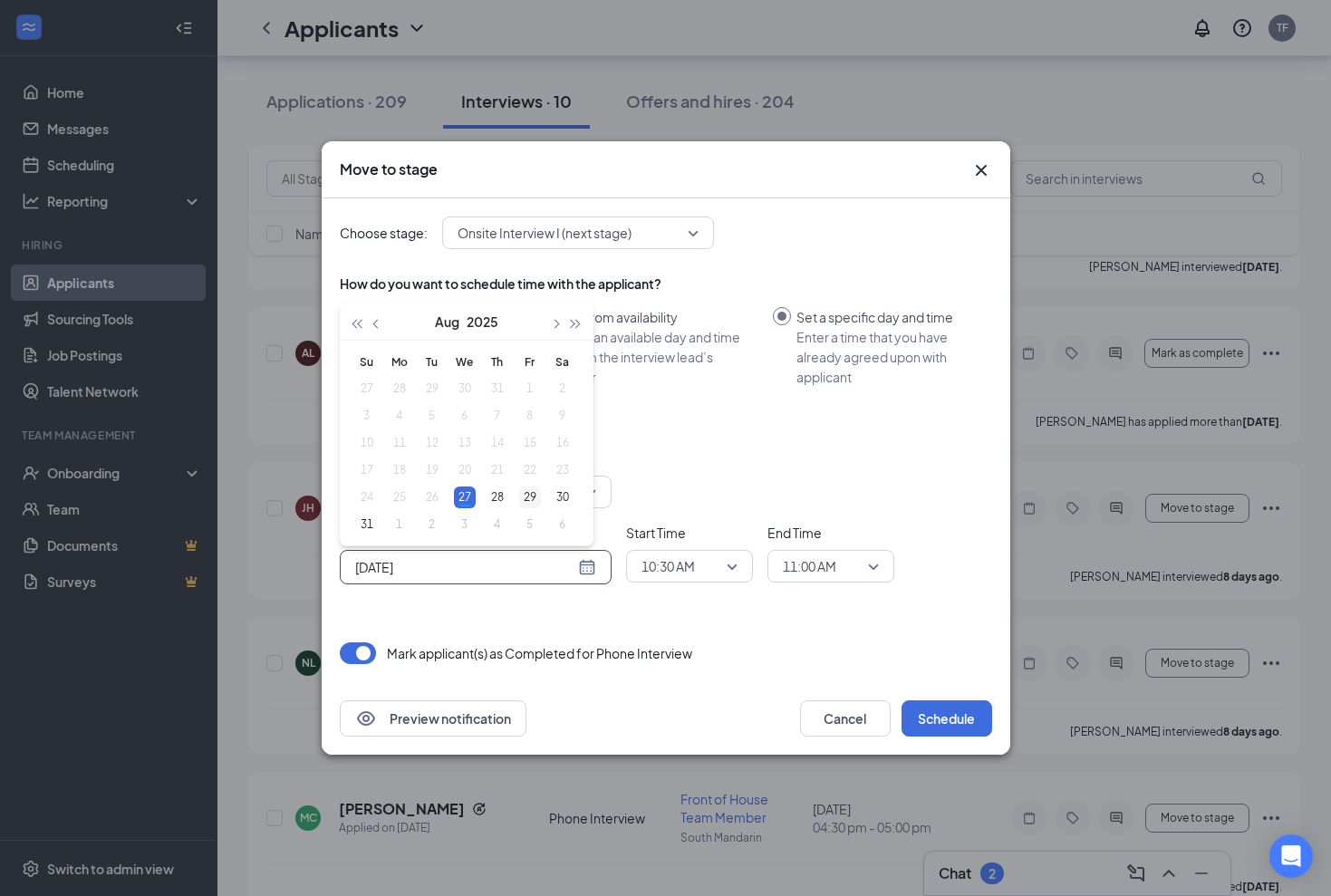
type input "[DATE]"
click at [528, 499] on div "29" at bounding box center [530, 497] width 22 height 22
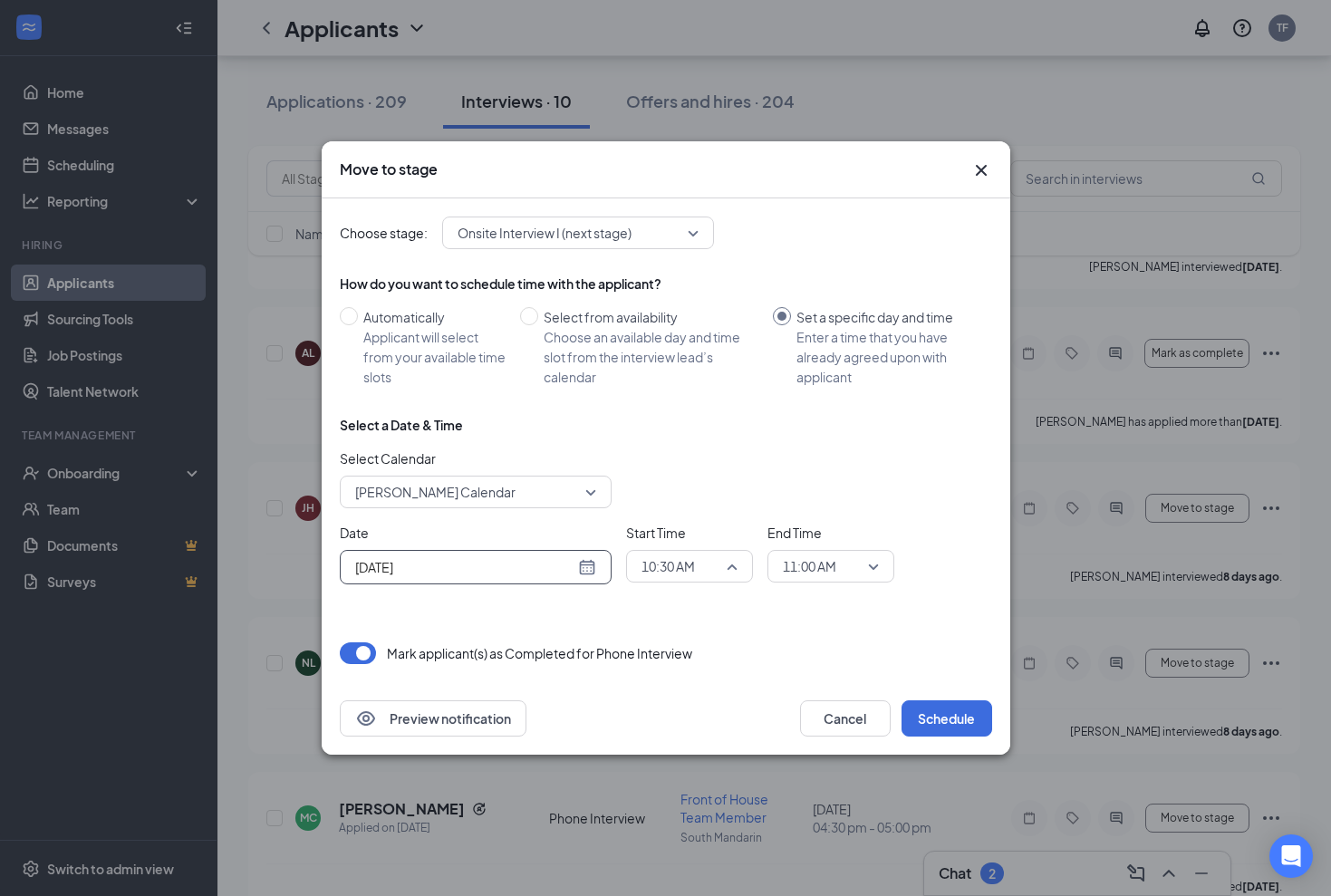
click at [736, 566] on span "10:30 AM" at bounding box center [690, 566] width 96 height 27
click at [686, 479] on span "01:00 PM" at bounding box center [668, 479] width 54 height 20
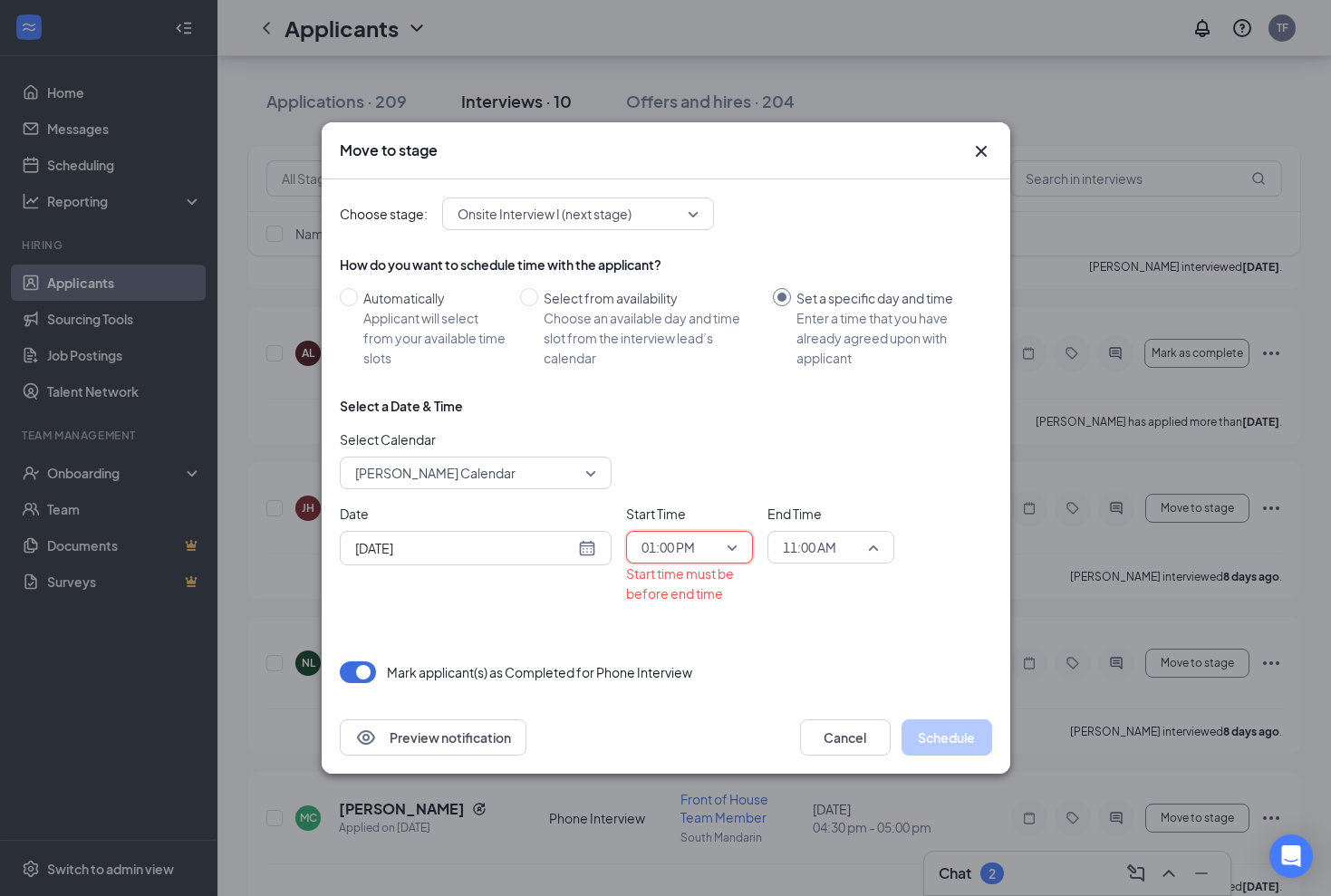
click at [881, 549] on div "11:00 AM" at bounding box center [831, 546] width 127 height 32
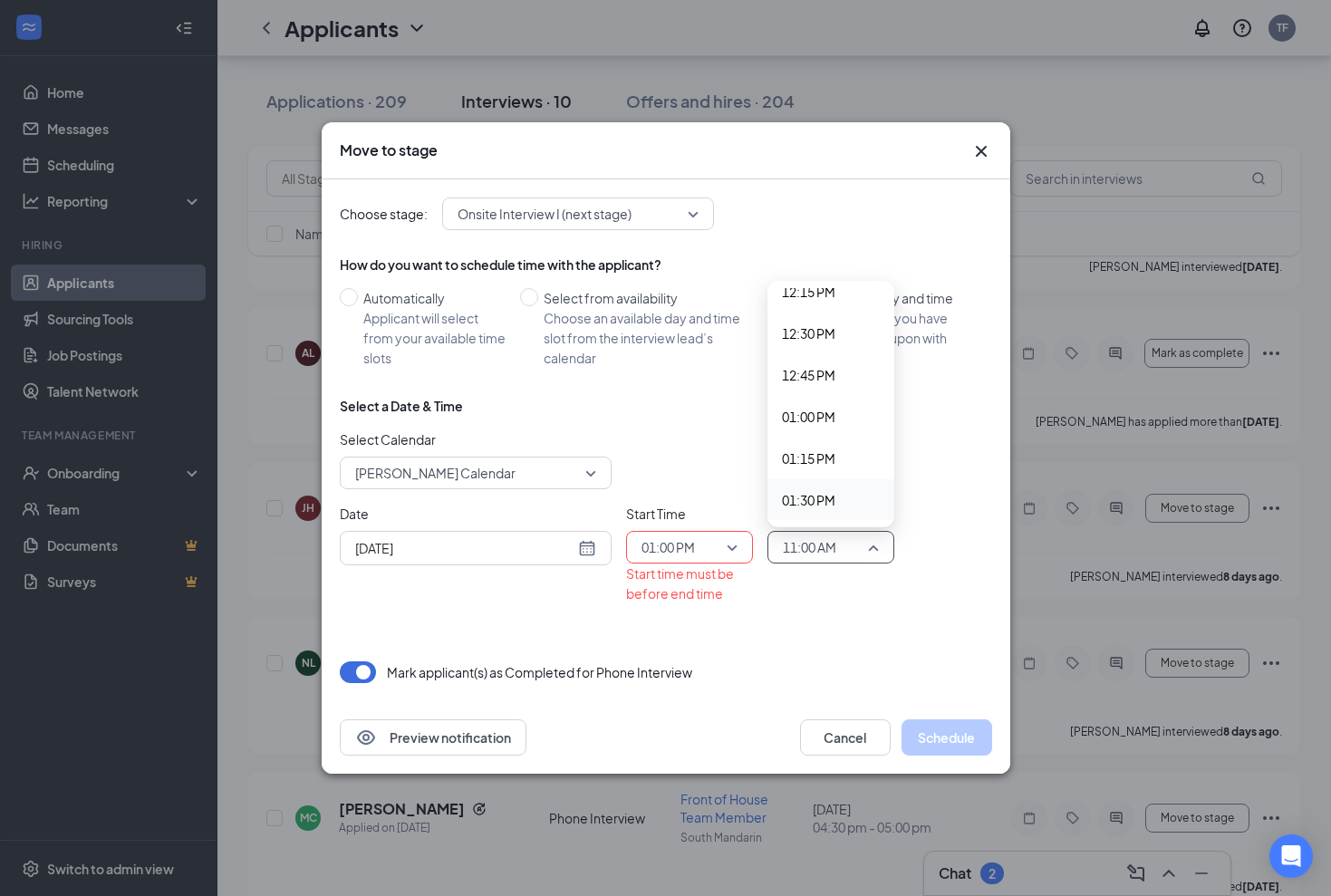
click at [822, 498] on span "01:30 PM" at bounding box center [809, 500] width 54 height 20
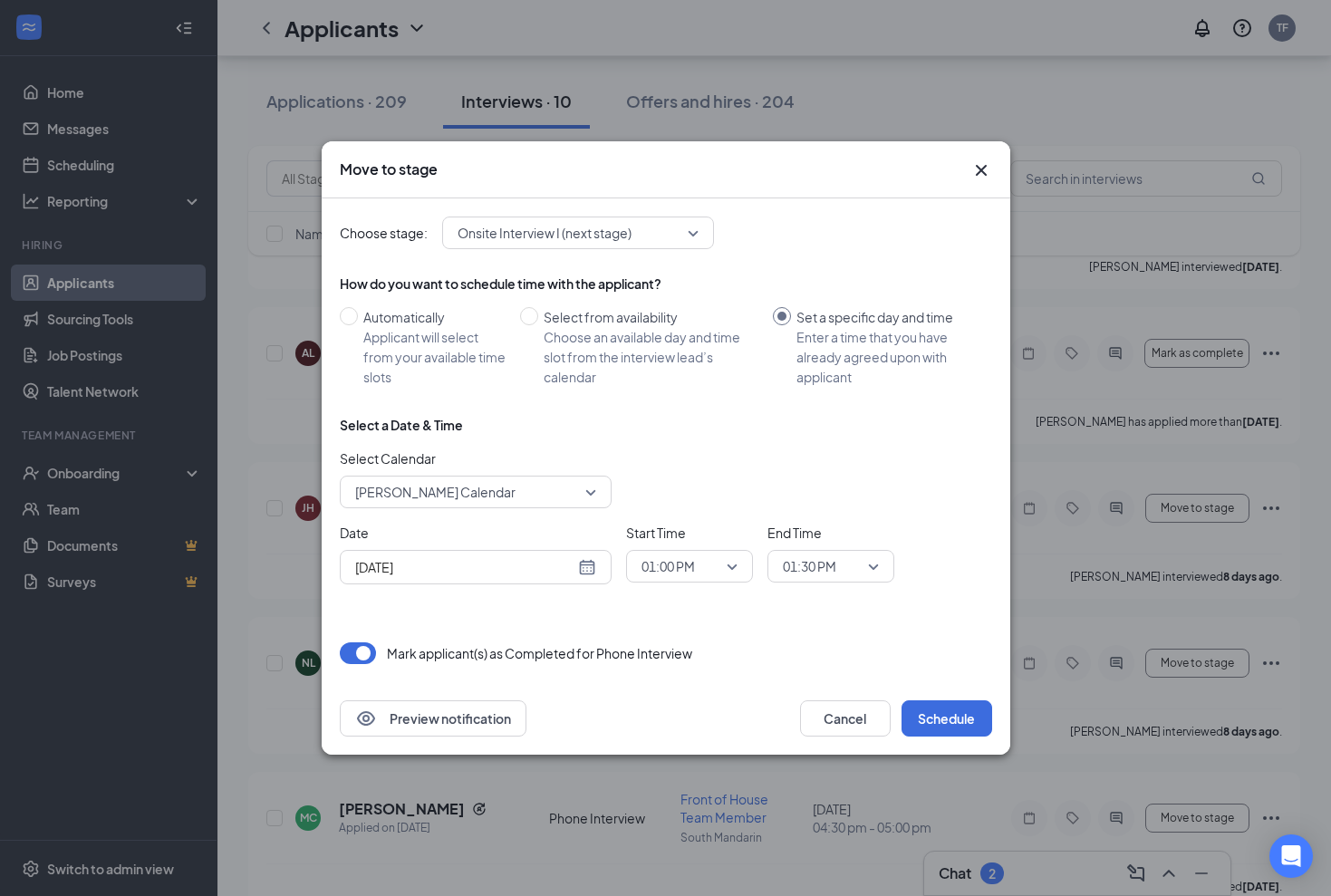
click at [583, 562] on div "[DATE]" at bounding box center [475, 568] width 241 height 20
click at [951, 718] on button "Schedule" at bounding box center [947, 718] width 91 height 36
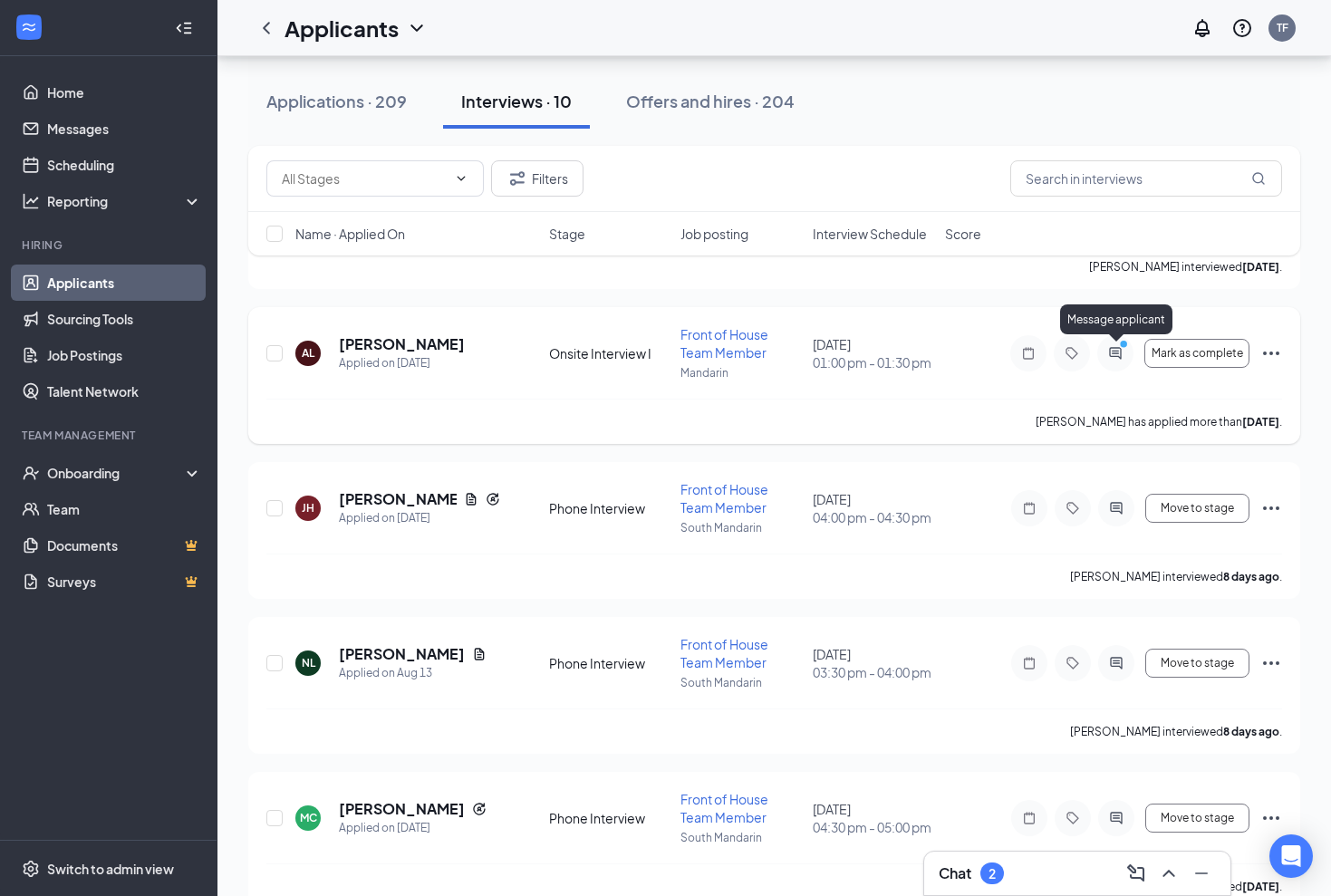
click at [1116, 351] on icon "PrimaryDot" at bounding box center [1127, 346] width 22 height 15
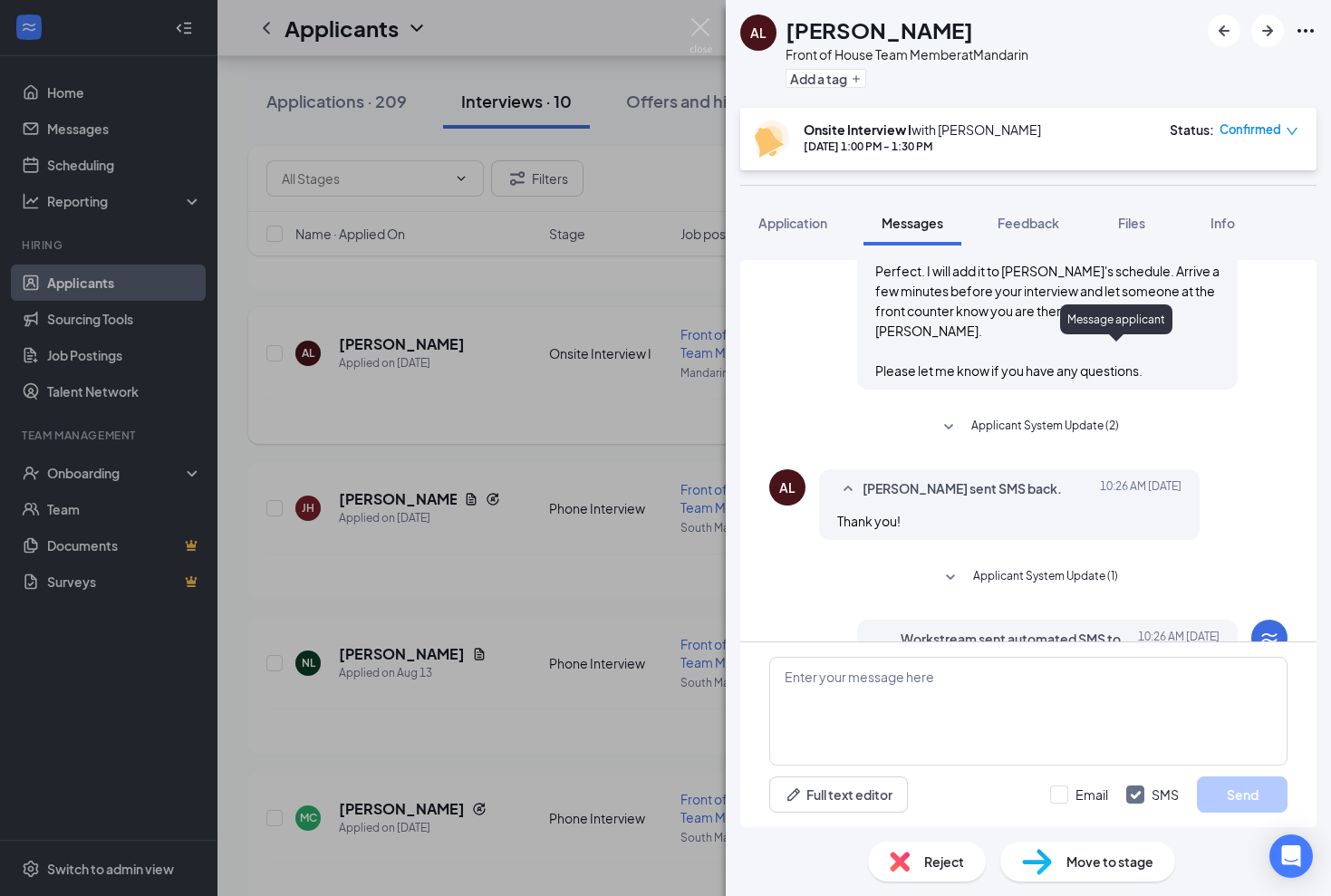
scroll to position [934, 0]
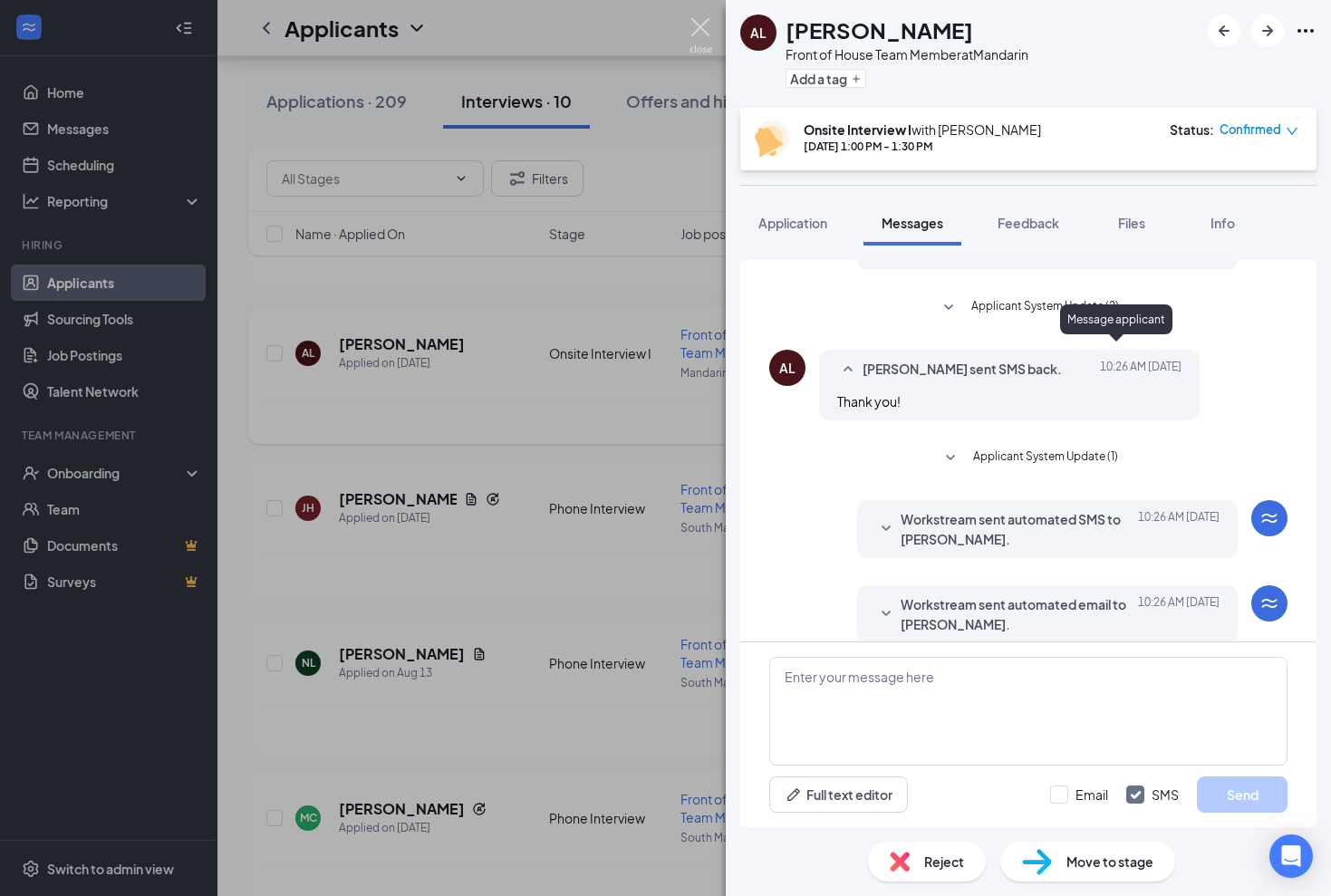
click at [703, 23] on img at bounding box center [701, 36] width 22 height 35
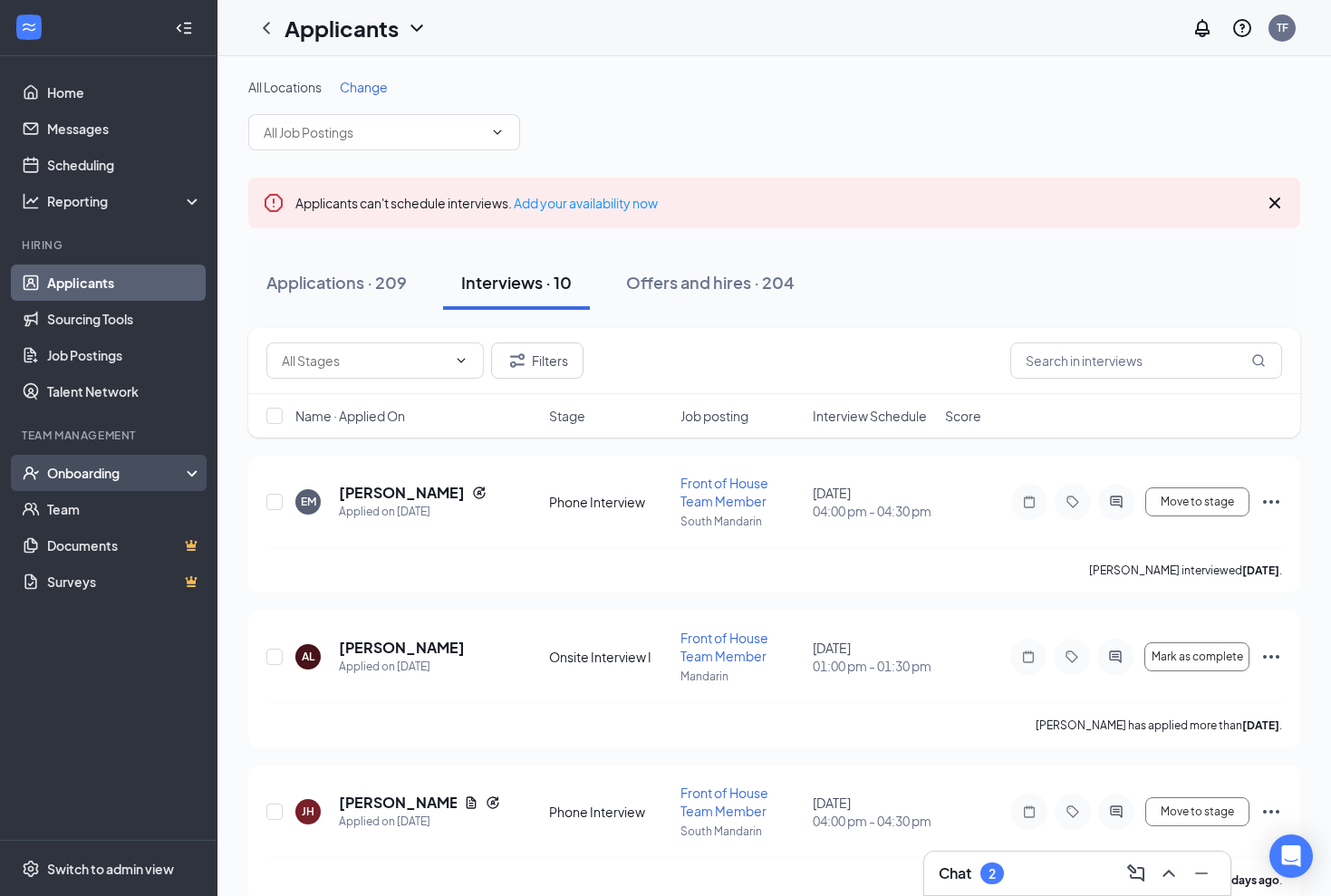
click at [63, 471] on div "Onboarding" at bounding box center [117, 473] width 140 height 18
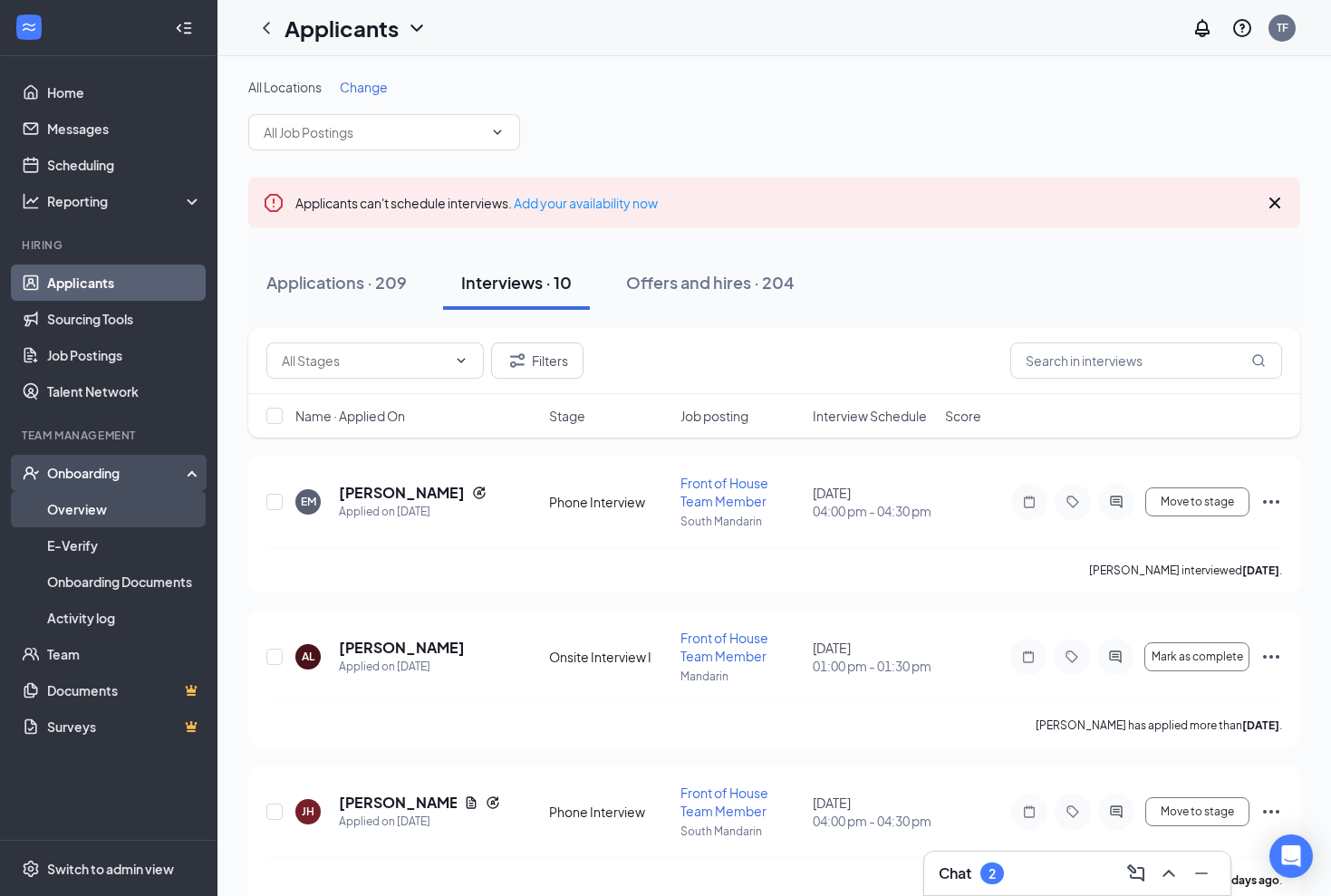
click at [82, 517] on link "Overview" at bounding box center [125, 509] width 155 height 36
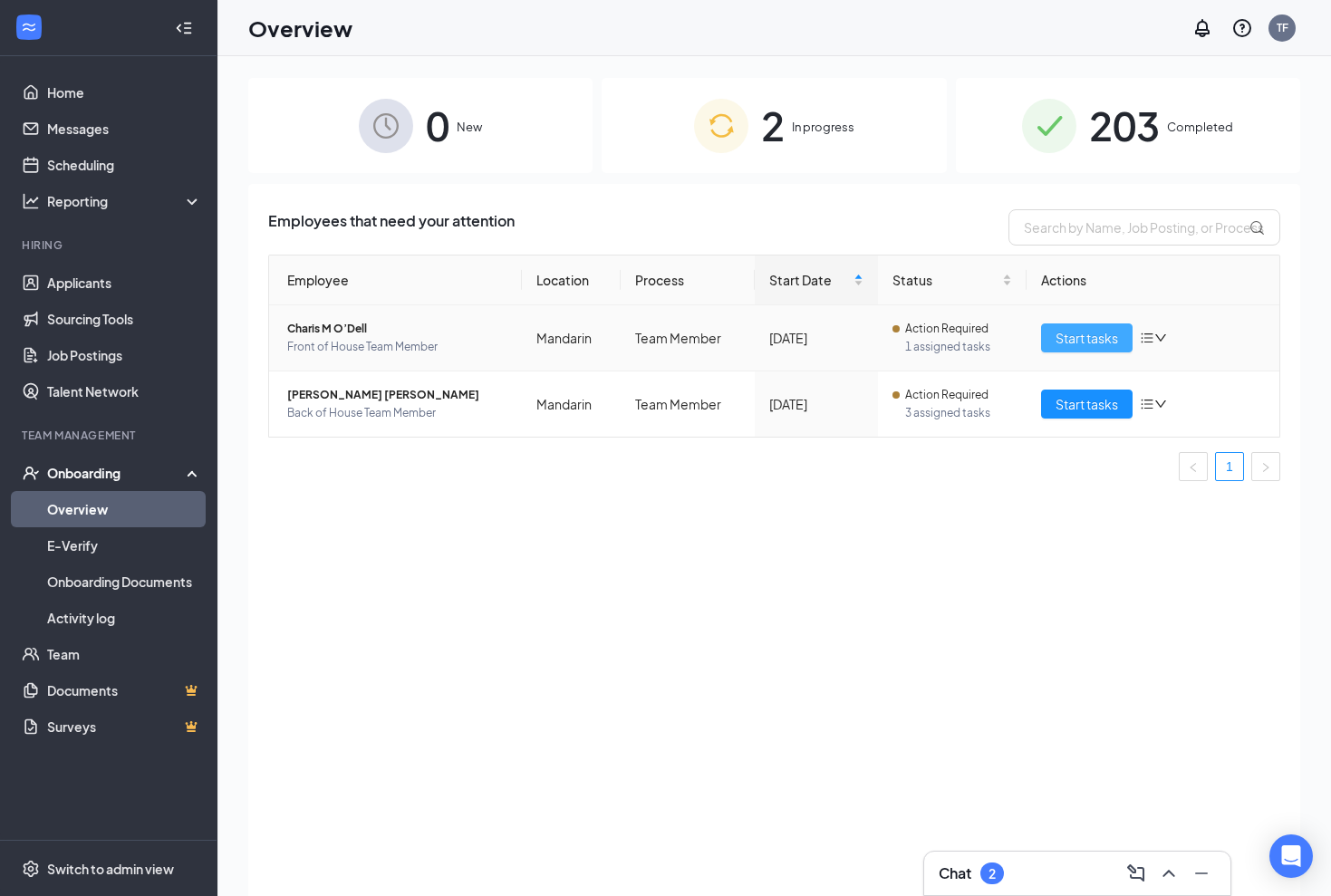
click at [1045, 340] on button "Start tasks" at bounding box center [1087, 338] width 92 height 29
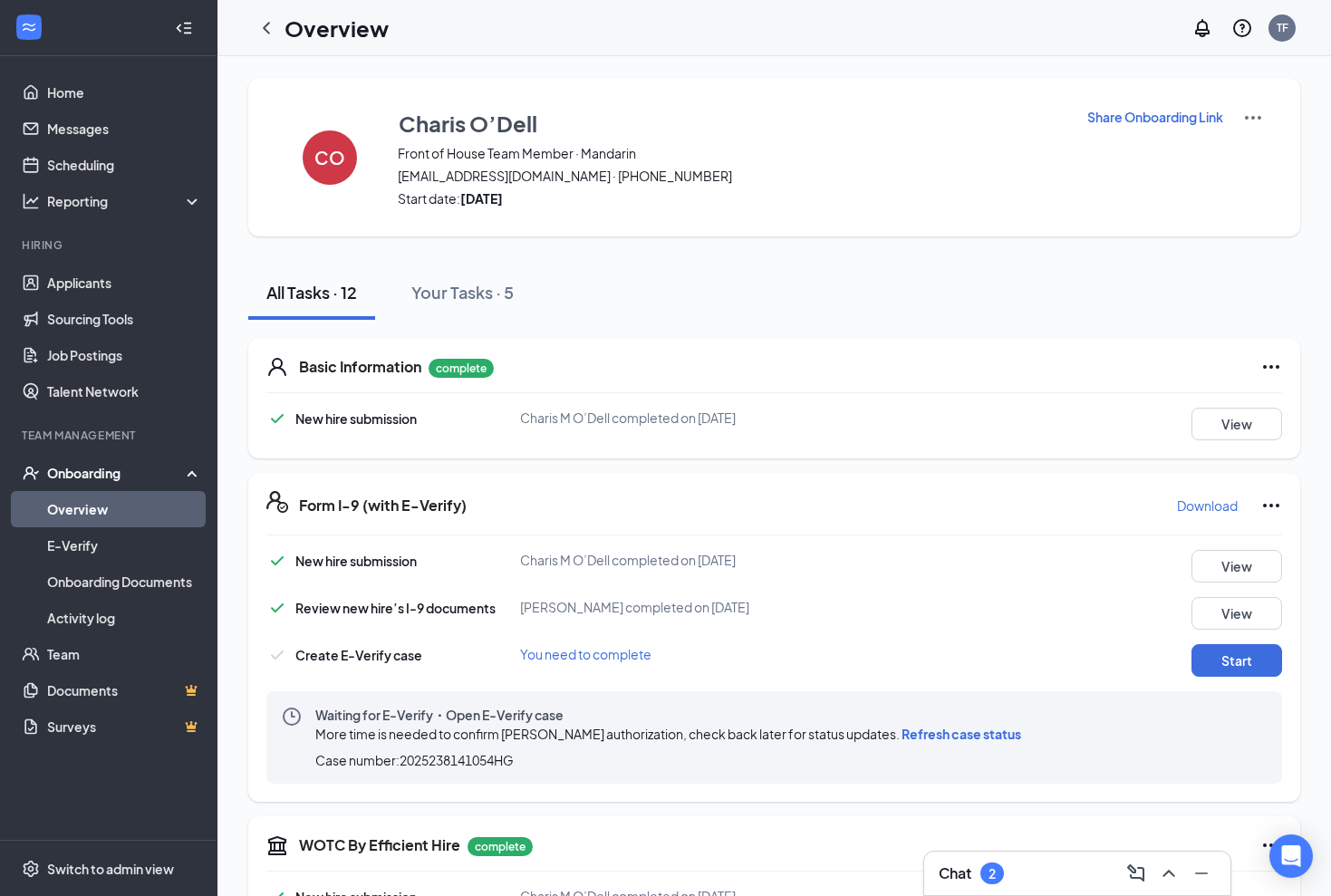
click at [969, 733] on span "Refresh case status" at bounding box center [961, 734] width 119 height 17
